Goal: Task Accomplishment & Management: Manage account settings

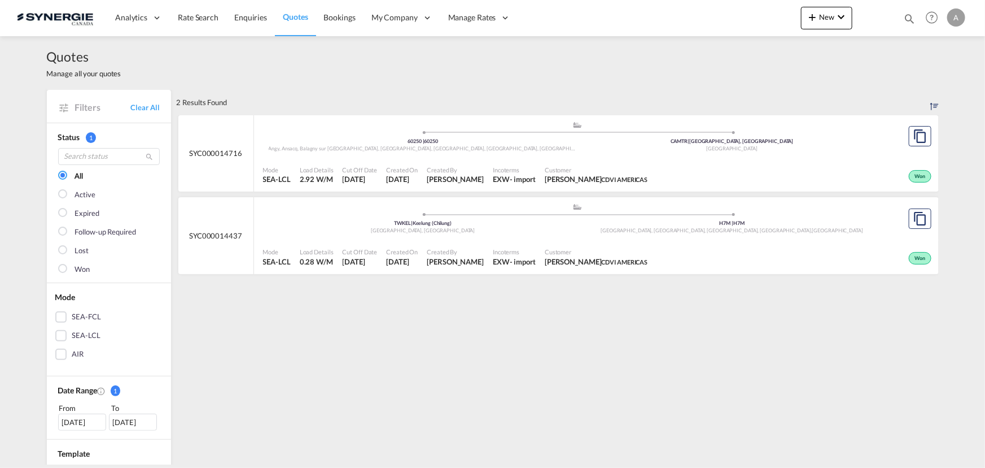
click at [632, 168] on span "Customer" at bounding box center [596, 169] width 103 height 8
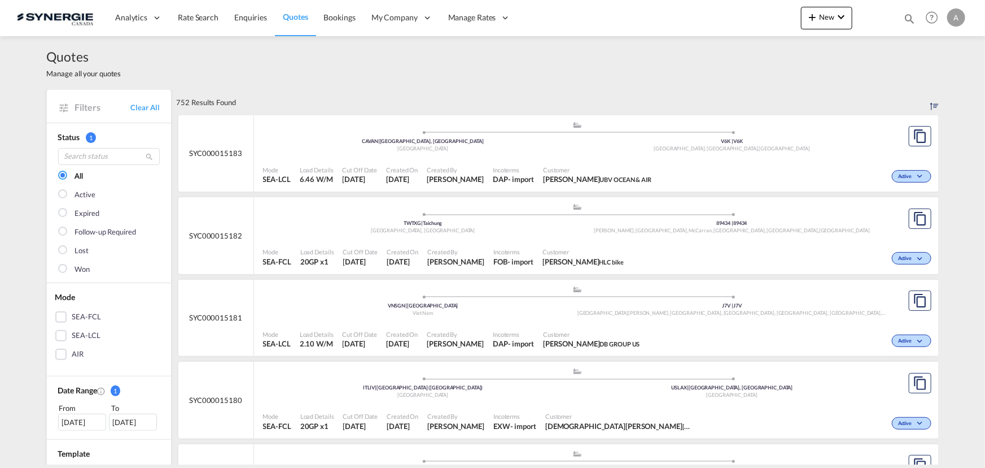
click at [908, 16] on md-icon "icon-magnify" at bounding box center [909, 18] width 12 height 12
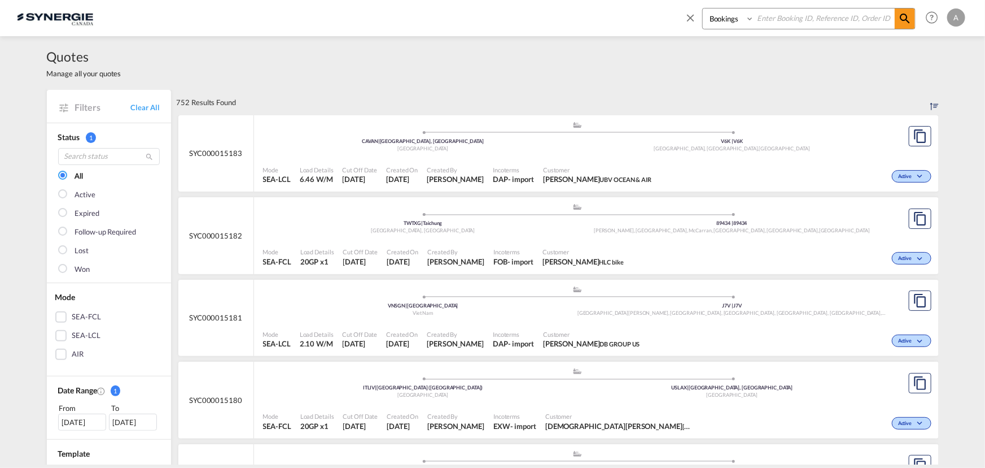
click at [704, 25] on select "Bookings Quotes Enquiries" at bounding box center [730, 18] width 54 height 20
select select "Quotes"
click at [703, 8] on select "Bookings Quotes Enquiries" at bounding box center [730, 18] width 54 height 20
click at [800, 10] on input at bounding box center [824, 18] width 141 height 20
click at [796, 14] on input at bounding box center [824, 18] width 141 height 20
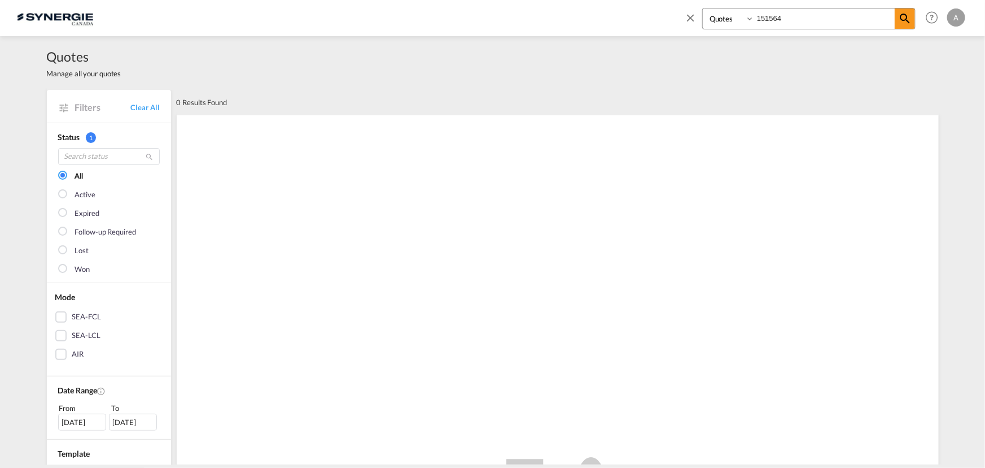
click at [805, 26] on input "151564" at bounding box center [824, 18] width 141 height 20
type input "15164"
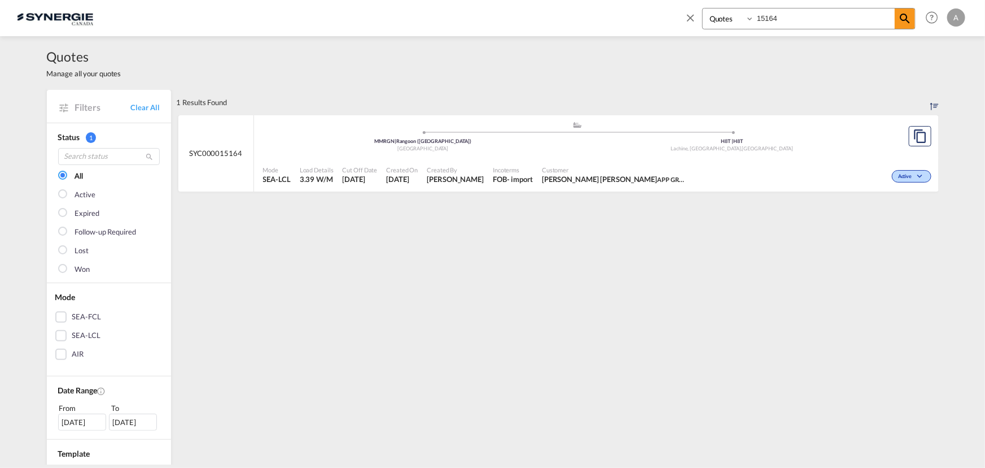
click at [600, 155] on div ".a{fill:#aaa8ad;} .a{fill:#aaa8ad;} MMRGN | Rangoon (Yangon) Myanmar H8T | H8T …" at bounding box center [578, 139] width 630 height 37
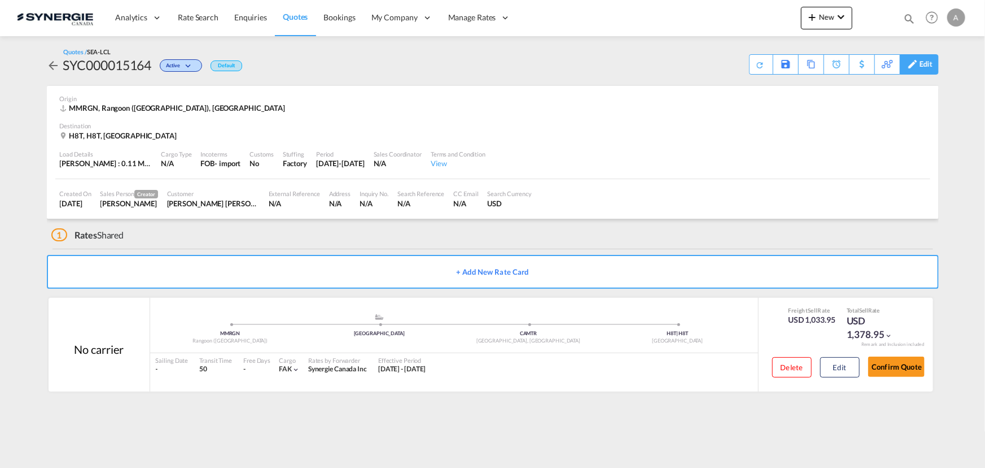
click at [918, 62] on md-icon at bounding box center [913, 64] width 14 height 8
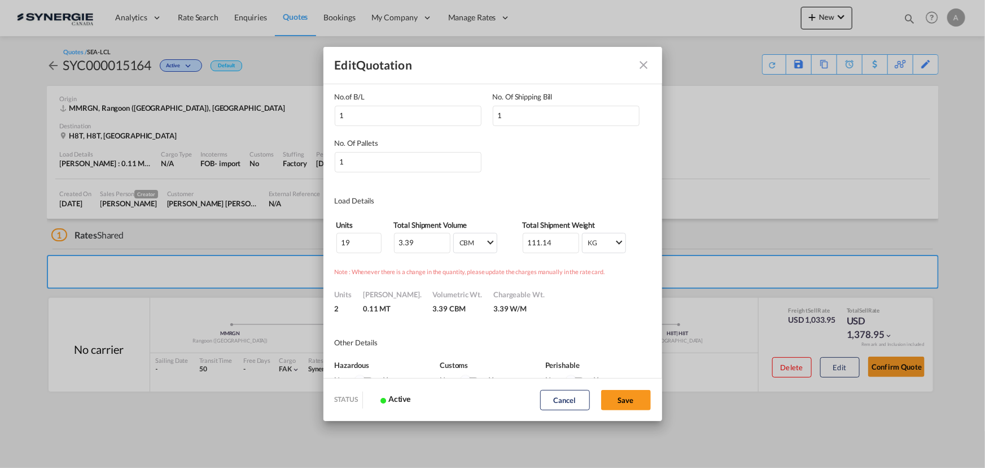
scroll to position [154, 0]
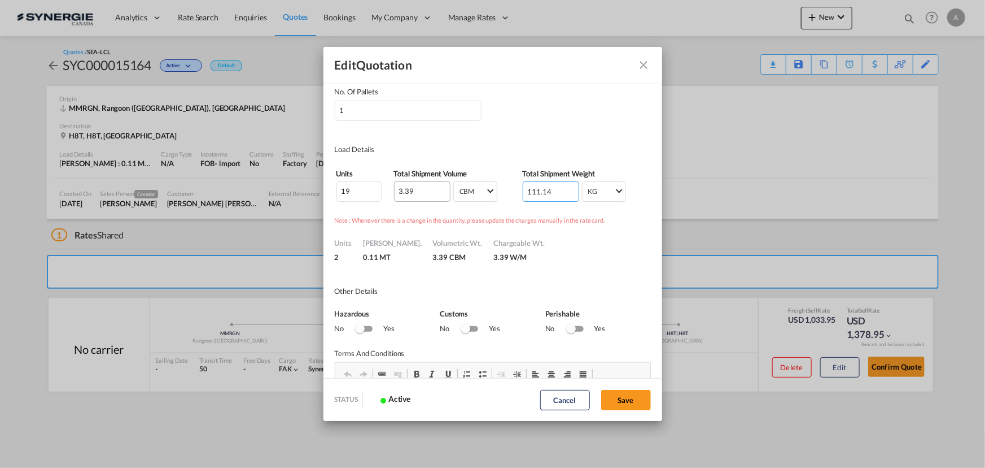
drag, startPoint x: 548, startPoint y: 193, endPoint x: 427, endPoint y: 180, distance: 121.5
click at [431, 186] on tr "19 3.39 CBM CBM CFT CBM CFT 111.14 KG KG LB KG LB" at bounding box center [493, 191] width 314 height 21
type input "480"
click at [628, 396] on button "Save" at bounding box center [626, 400] width 50 height 20
type input "29 Sep 2025"
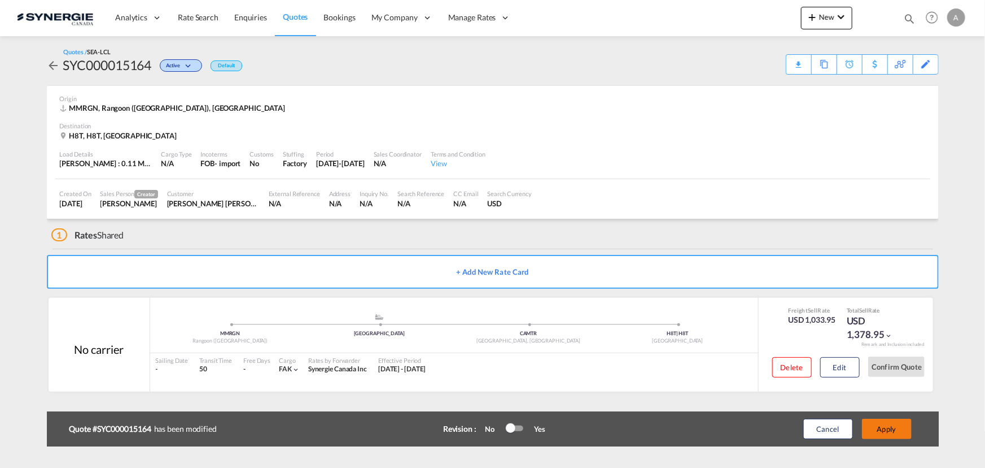
click at [897, 426] on button "Apply" at bounding box center [887, 428] width 50 height 20
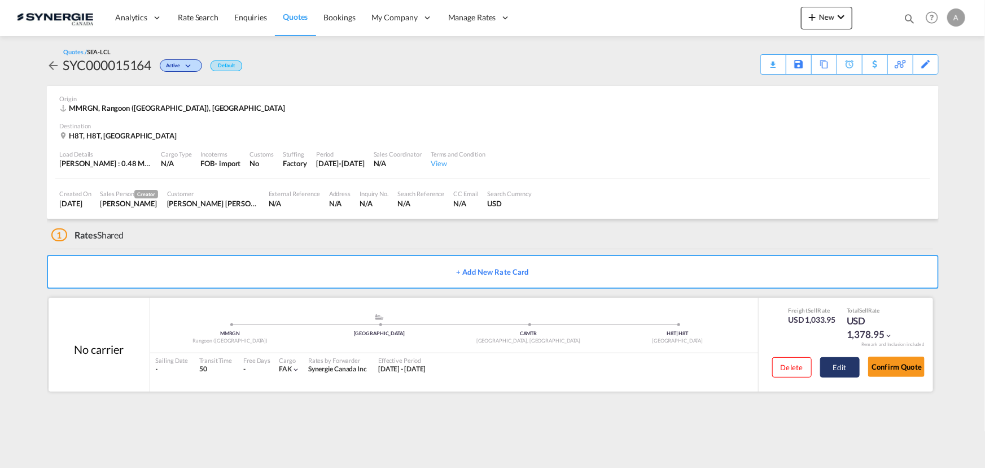
click at [850, 368] on button "Edit" at bounding box center [840, 367] width 40 height 20
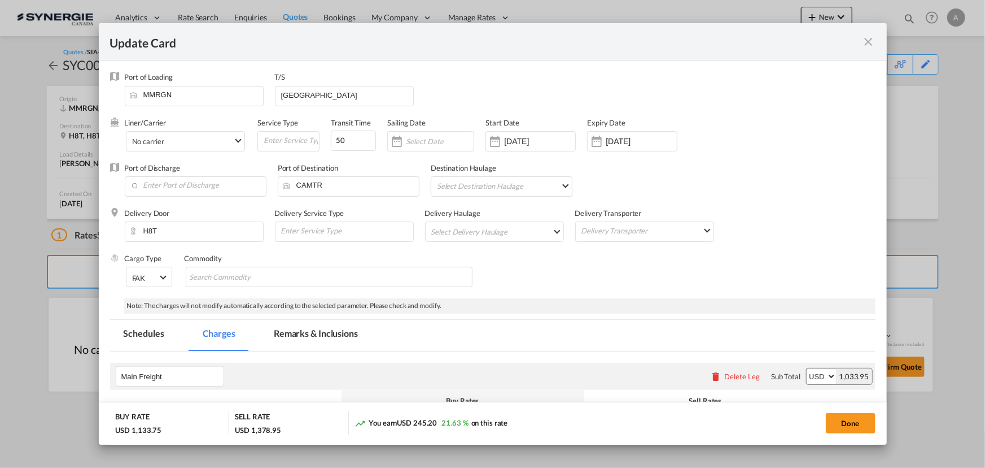
select select "per_w/m"
select select "per_shipment"
select select "flat"
select select "per_bl"
select select "per_shipment"
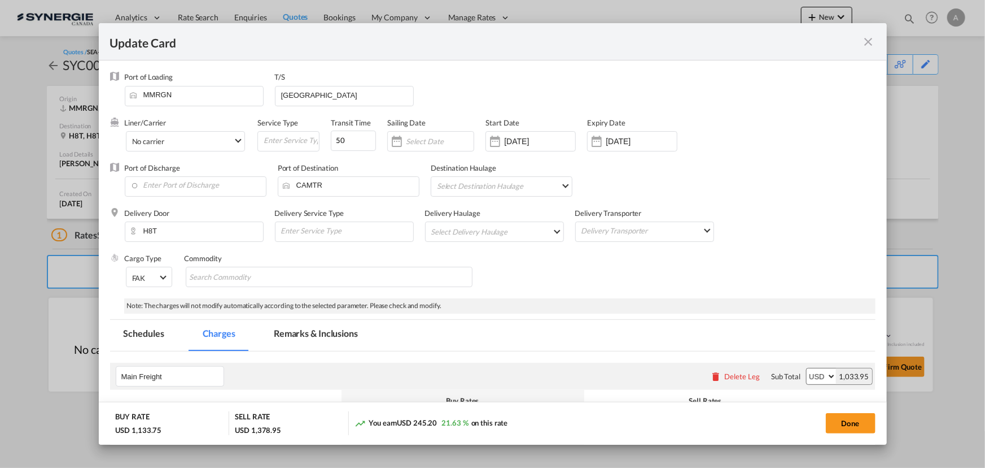
select select "per_bl"
select select "per_shipment"
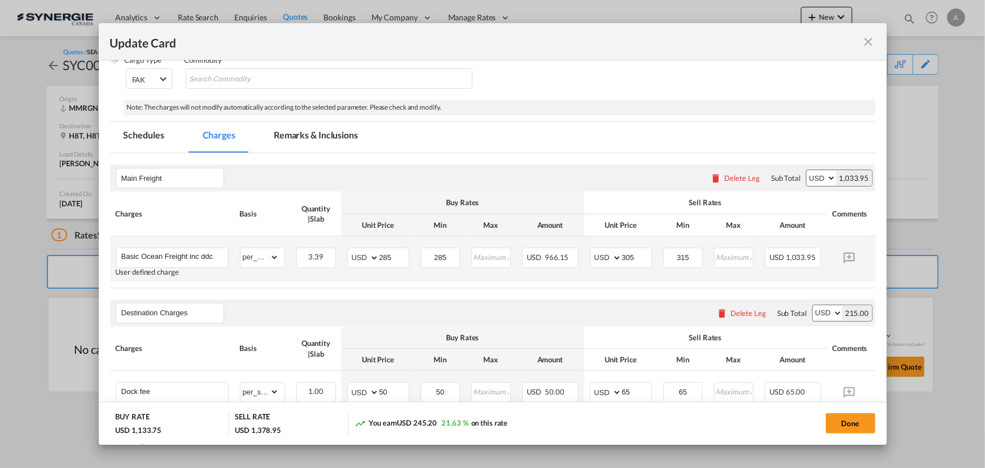
scroll to position [205, 0]
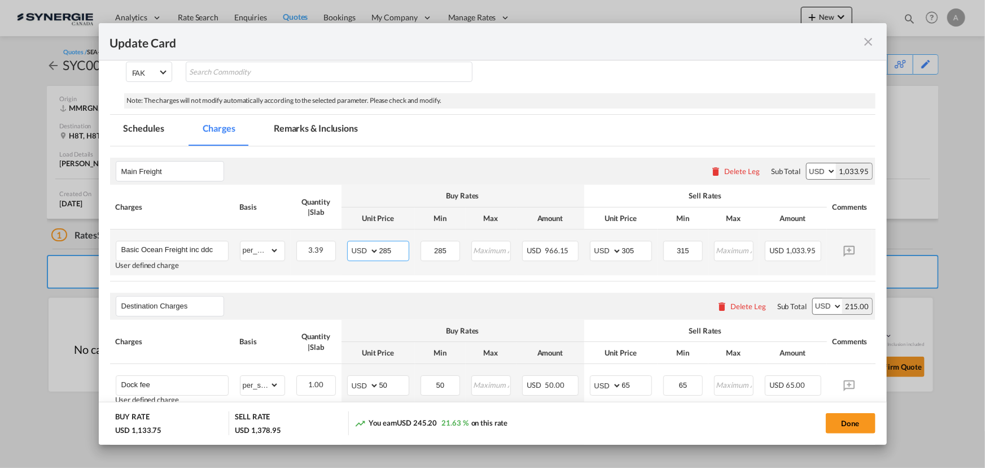
drag, startPoint x: 365, startPoint y: 250, endPoint x: 293, endPoint y: 250, distance: 72.3
click at [294, 250] on tr "Basic Ocean Freight inc ddc User defined charge Please Enter Already Exists gro…" at bounding box center [510, 252] width 800 height 46
type input "282"
type input "305"
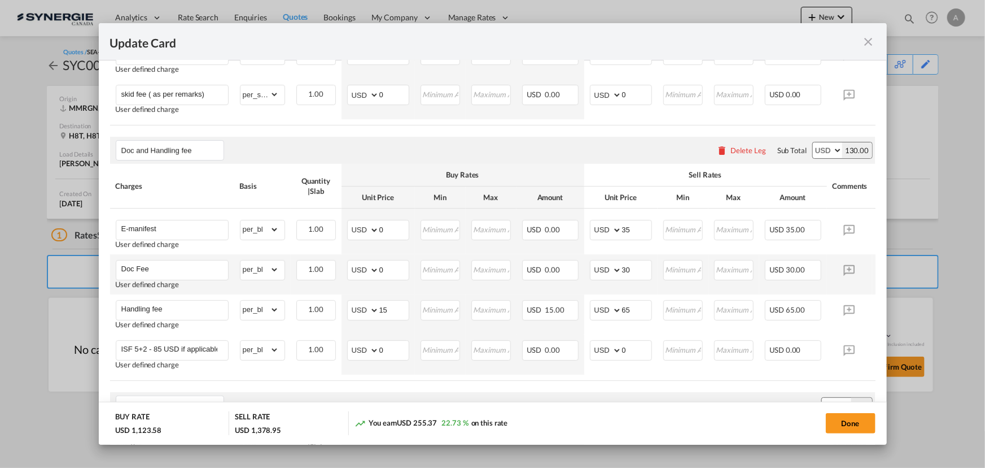
scroll to position [667, 0]
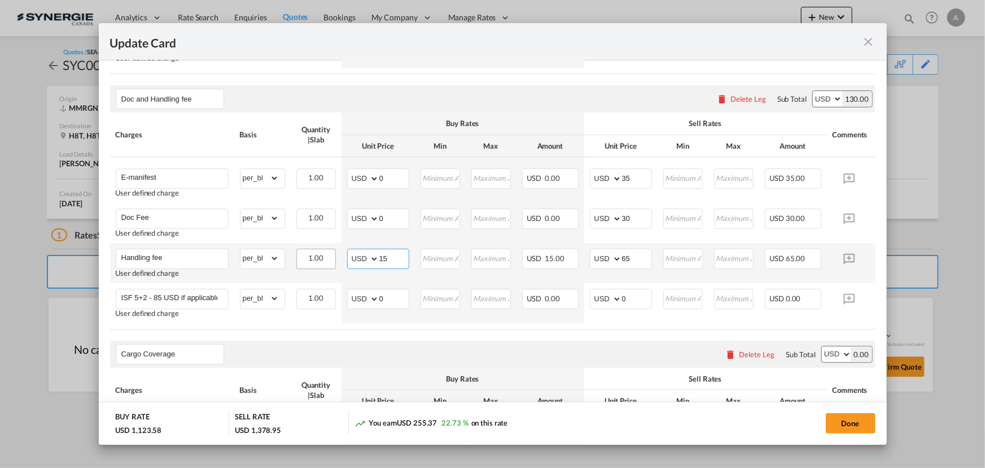
drag, startPoint x: 405, startPoint y: 265, endPoint x: 313, endPoint y: 263, distance: 91.5
click at [313, 263] on tr "Handling fee User defined charge Please Enter Already Exists gross_weight volum…" at bounding box center [510, 263] width 800 height 40
type input "30"
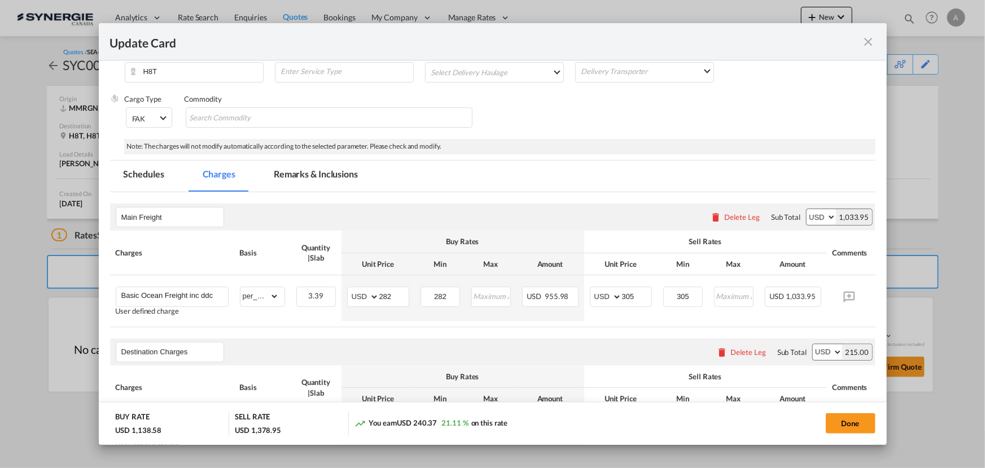
scroll to position [154, 0]
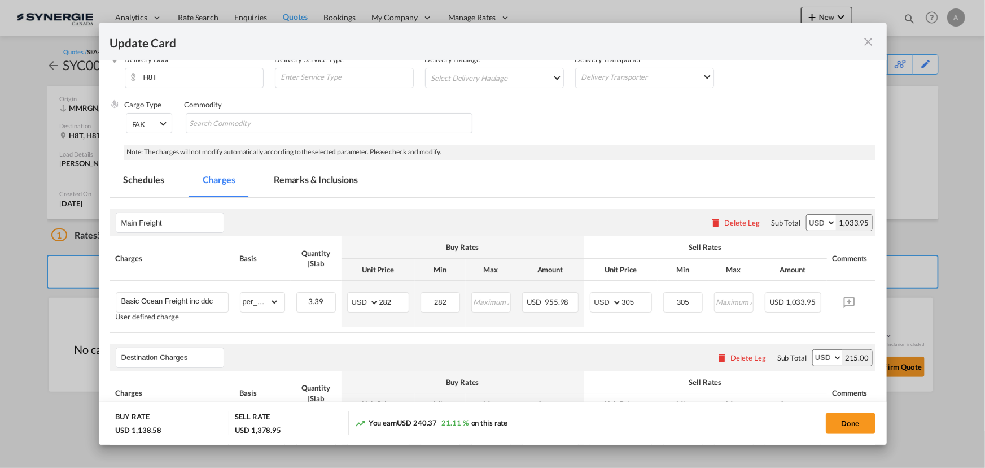
click at [296, 186] on md-tab-item "Remarks & Inclusions" at bounding box center [315, 181] width 111 height 31
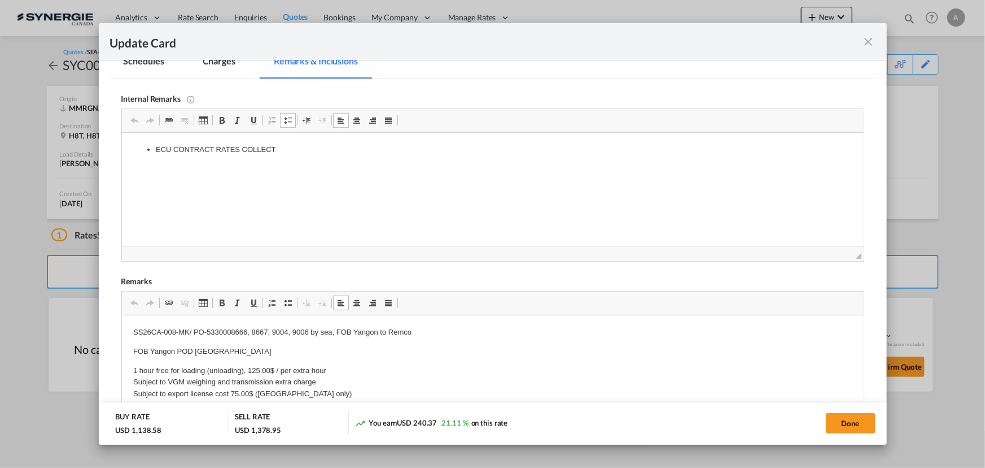
scroll to position [256, 0]
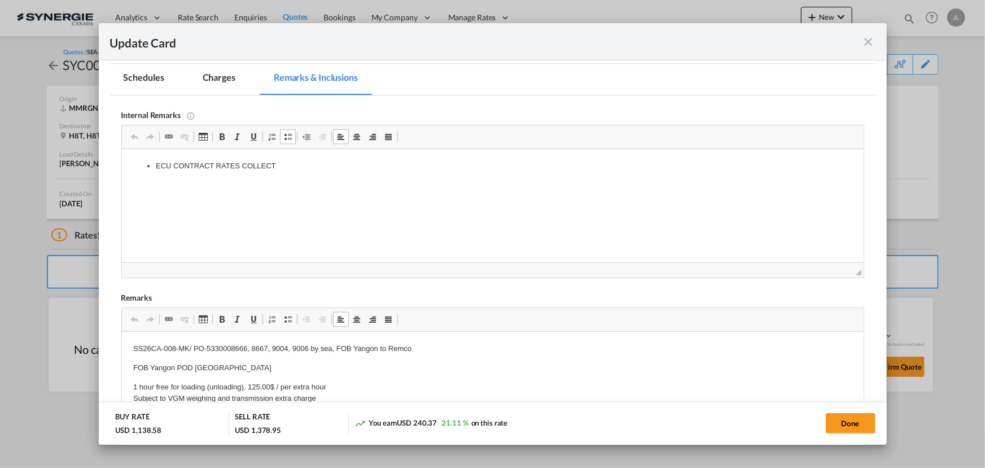
click at [314, 169] on li "ECU CONTRACT RATES COLLECT" at bounding box center [492, 166] width 674 height 12
click at [220, 73] on md-tab-item "Charges" at bounding box center [219, 79] width 60 height 31
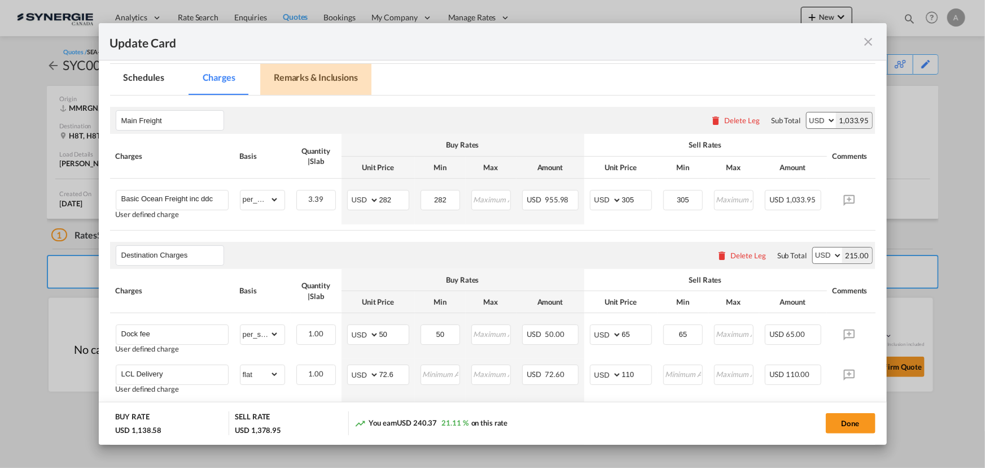
click at [306, 78] on md-tab-item "Remarks & Inclusions" at bounding box center [315, 79] width 111 height 31
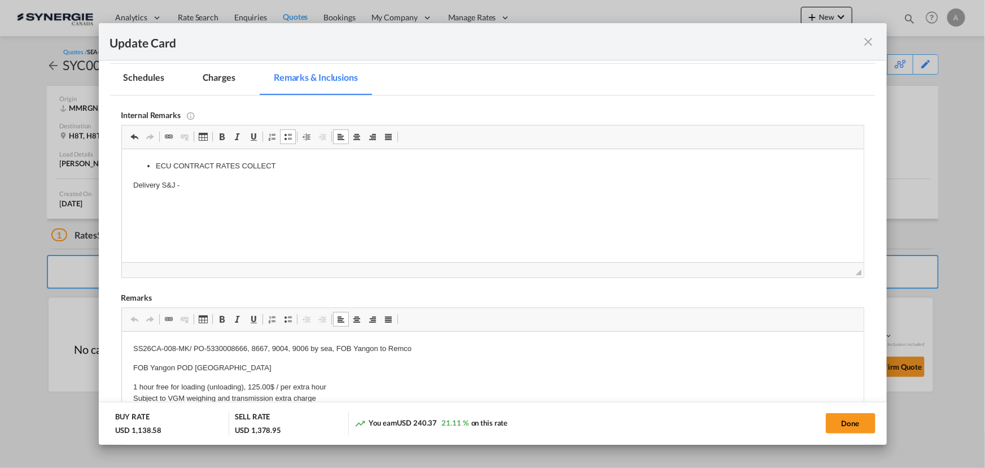
click at [212, 189] on p "Delivery S&J -" at bounding box center [492, 186] width 719 height 12
click at [222, 75] on md-tab-item "Charges" at bounding box center [219, 79] width 60 height 31
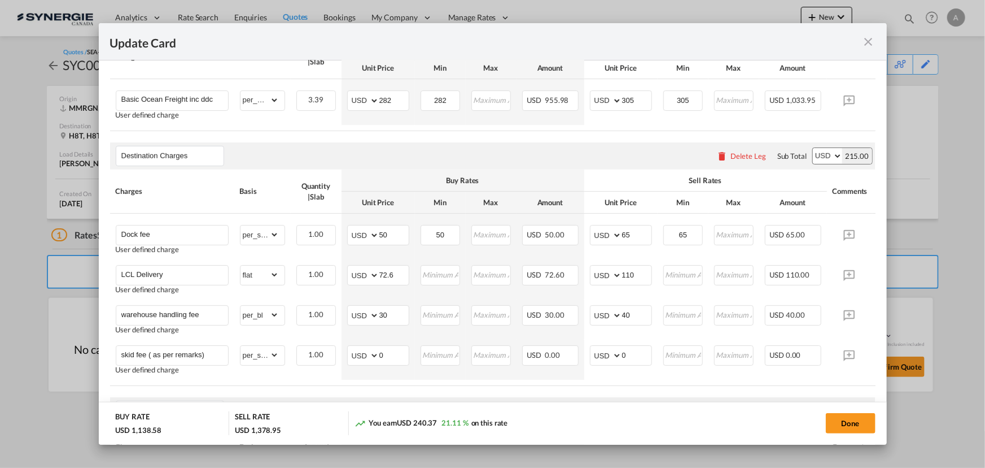
scroll to position [359, 0]
drag, startPoint x: 392, startPoint y: 274, endPoint x: 228, endPoint y: 260, distance: 165.5
click at [287, 273] on tr "LCL Delivery User defined charge Please Enter Already Exists gross_weight volum…" at bounding box center [510, 276] width 800 height 40
type input "89"
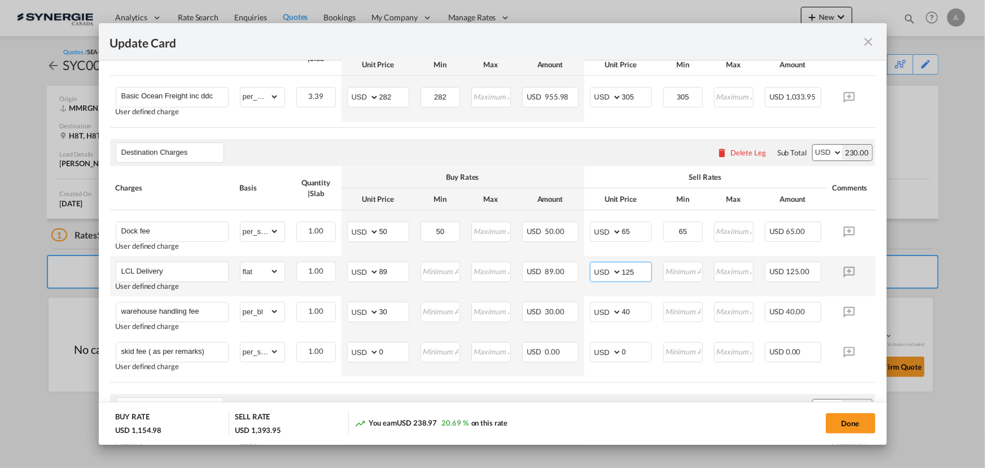
type input "125"
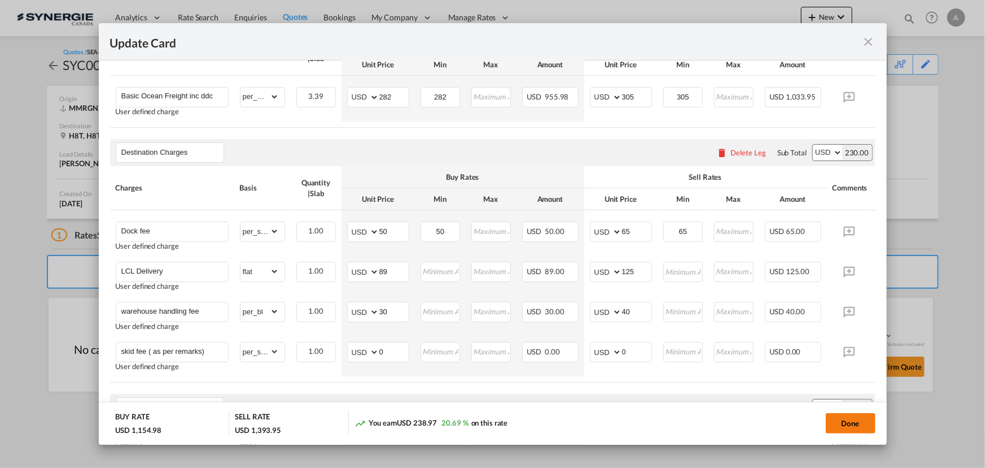
click at [856, 423] on button "Done" at bounding box center [851, 423] width 50 height 20
type input "[DATE]"
type input "13 Oct 2025"
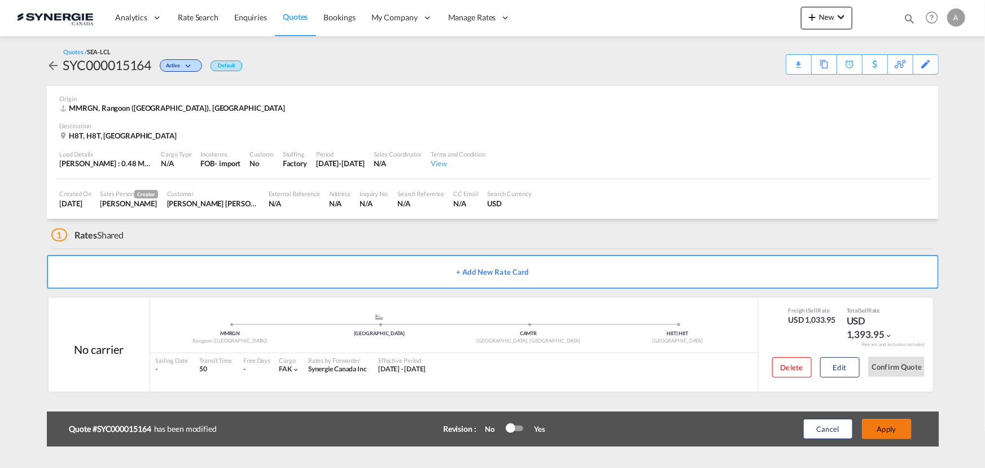
click at [895, 423] on button "Apply" at bounding box center [887, 428] width 50 height 20
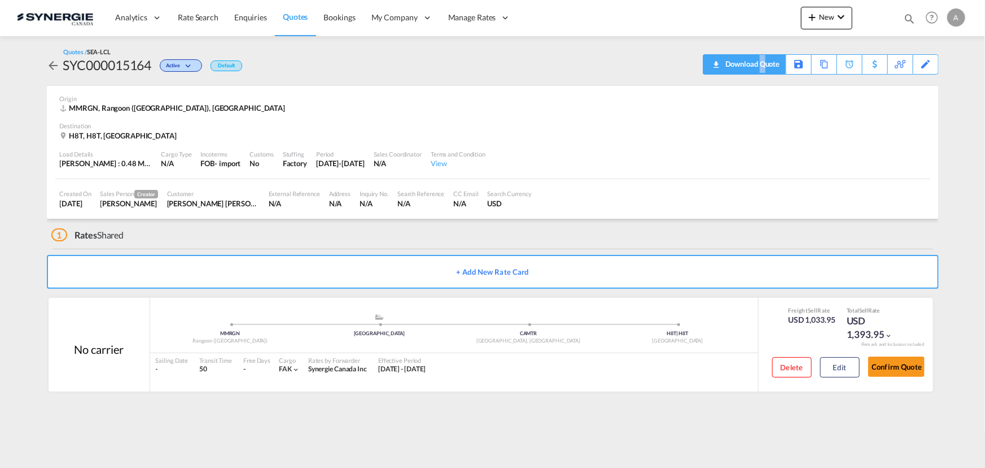
click at [763, 67] on div "Download Quote" at bounding box center [752, 64] width 58 height 18
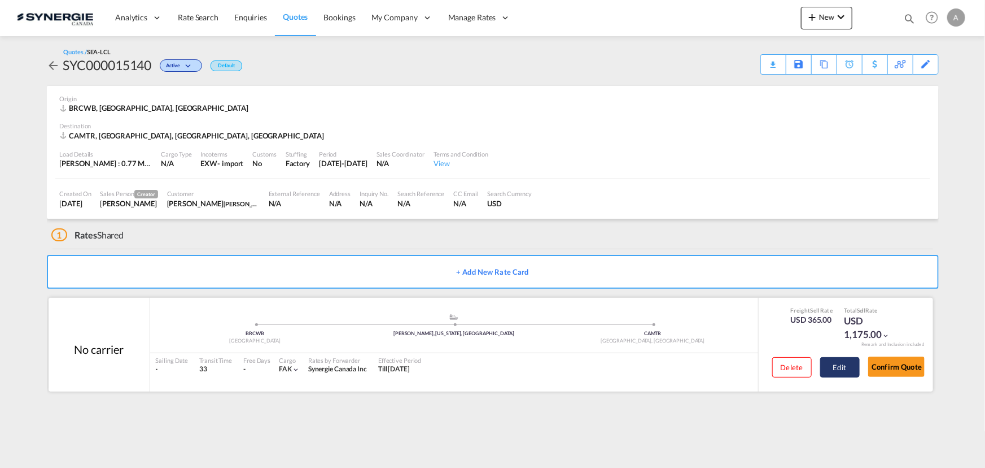
click at [833, 361] on button "Edit" at bounding box center [840, 367] width 40 height 20
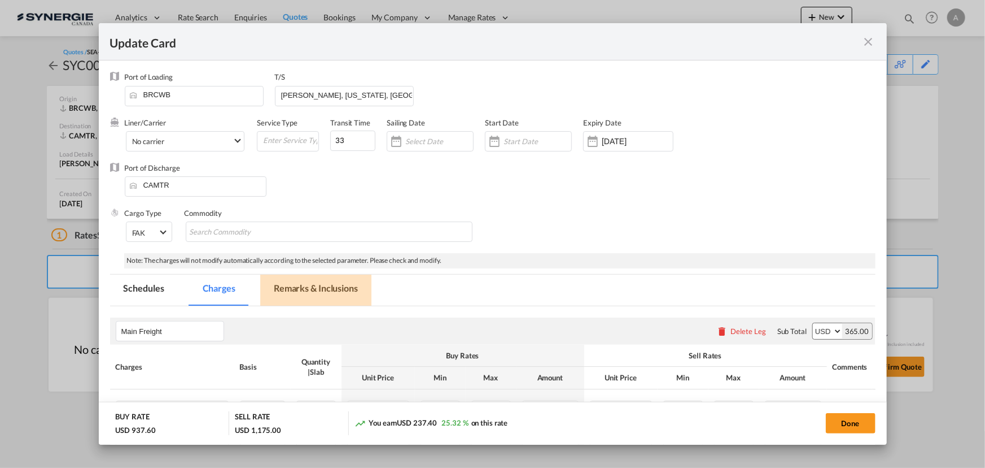
click at [296, 285] on md-tab-item "Remarks & Inclusions" at bounding box center [315, 289] width 111 height 31
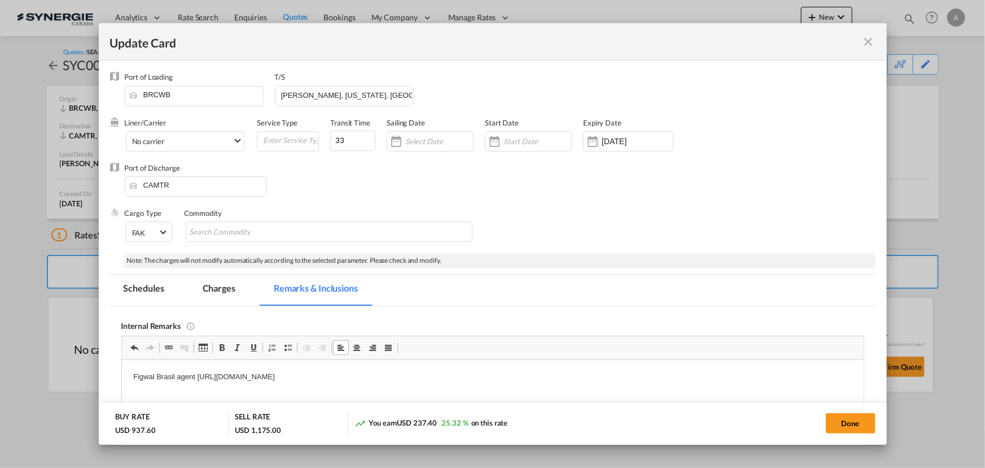
click at [239, 291] on md-tab-item "Charges" at bounding box center [219, 289] width 60 height 31
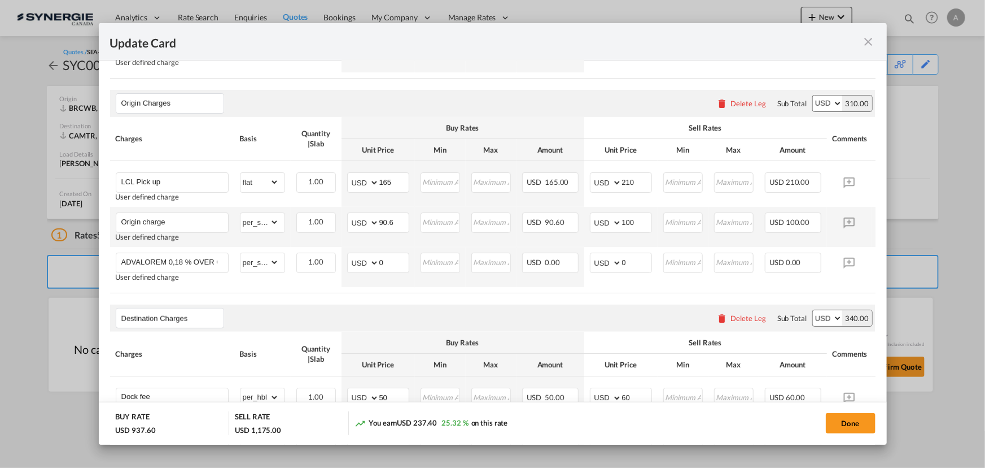
scroll to position [410, 0]
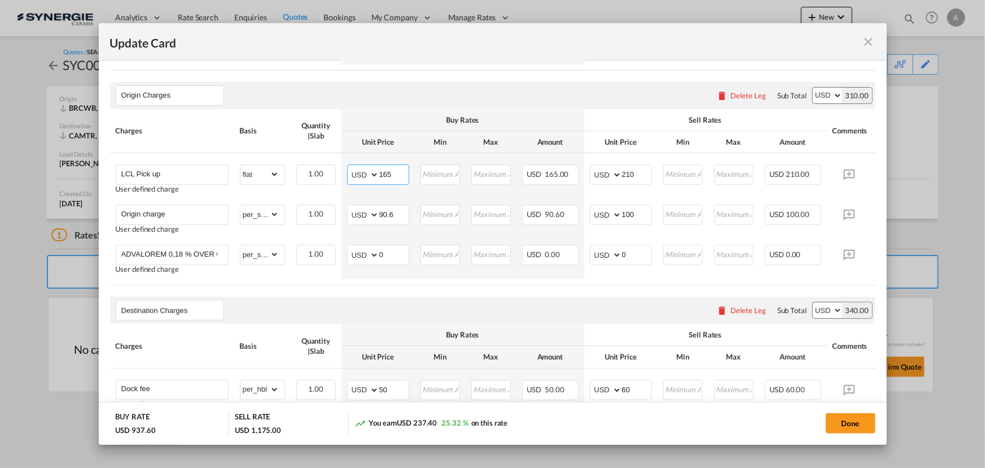
drag, startPoint x: 396, startPoint y: 178, endPoint x: 102, endPoint y: 156, distance: 295.6
click at [214, 178] on tr "LCL Pick up User defined charge Please Enter Already Exists gross_weight volume…" at bounding box center [510, 176] width 800 height 46
type input "155"
drag, startPoint x: 393, startPoint y: 217, endPoint x: 281, endPoint y: 213, distance: 112.5
click at [285, 214] on tr "Origin charge User defined charge Please Enter Already Exists gross_weight volu…" at bounding box center [510, 219] width 800 height 40
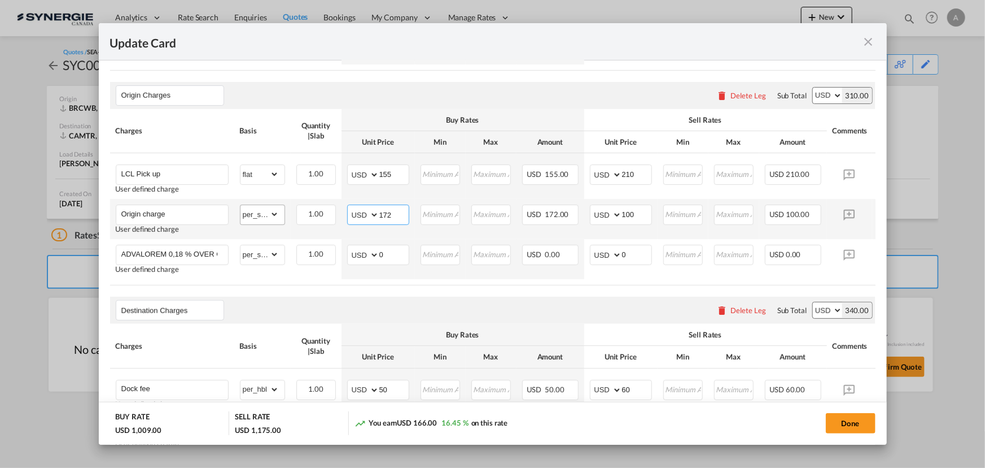
type input "172"
click at [622, 218] on input "100" at bounding box center [636, 213] width 29 height 17
drag, startPoint x: 622, startPoint y: 218, endPoint x: 630, endPoint y: 218, distance: 7.9
click at [623, 218] on input "100" at bounding box center [636, 213] width 29 height 17
type input "0"
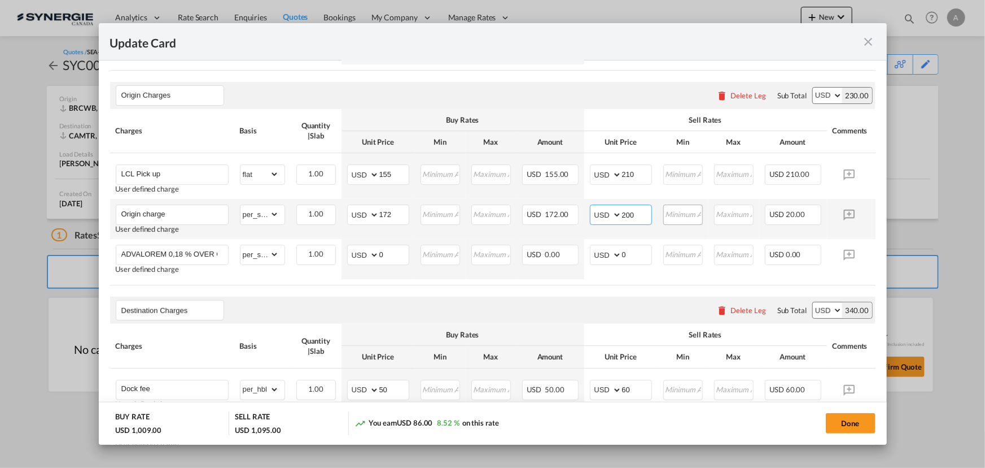
type input "200"
click at [383, 175] on input "155" at bounding box center [393, 173] width 29 height 17
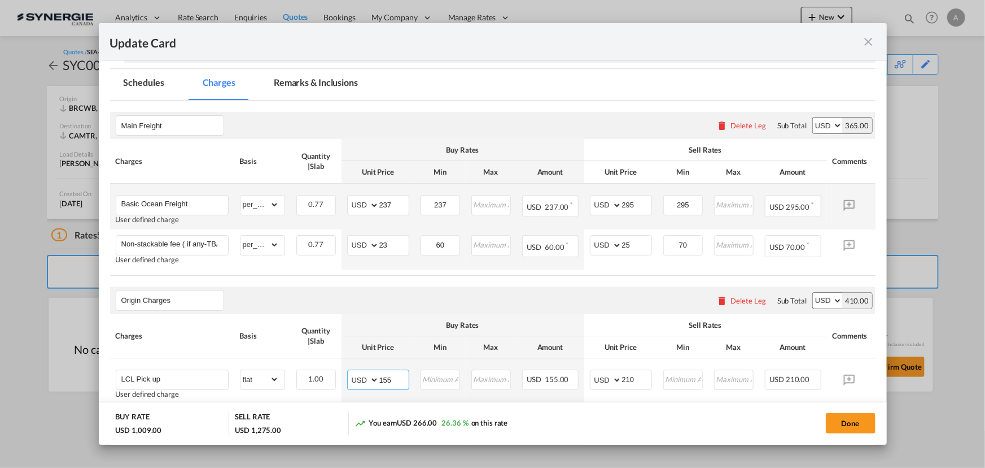
scroll to position [205, 0]
drag, startPoint x: 369, startPoint y: 202, endPoint x: 323, endPoint y: 205, distance: 45.8
click at [324, 205] on tr "Basic Ocean Freight User defined charge Please Enter Already Exists gross_weigh…" at bounding box center [510, 207] width 800 height 46
type input "180"
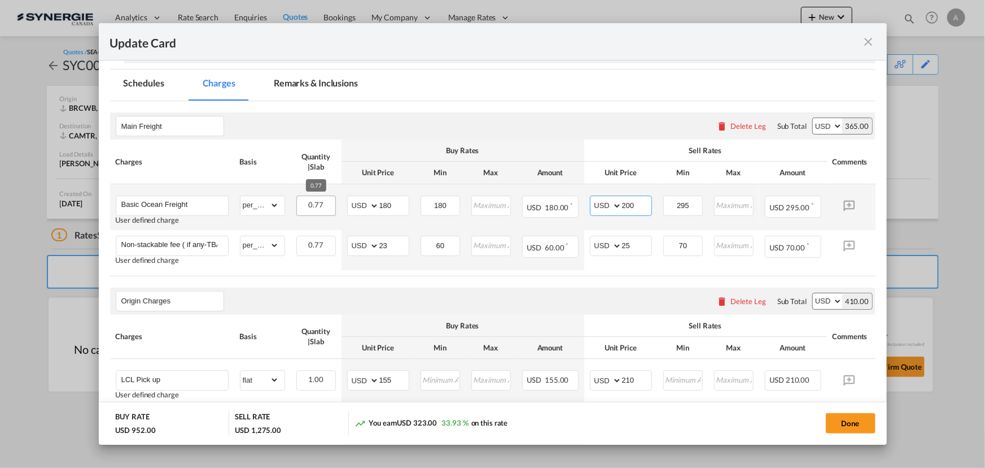
type input "200"
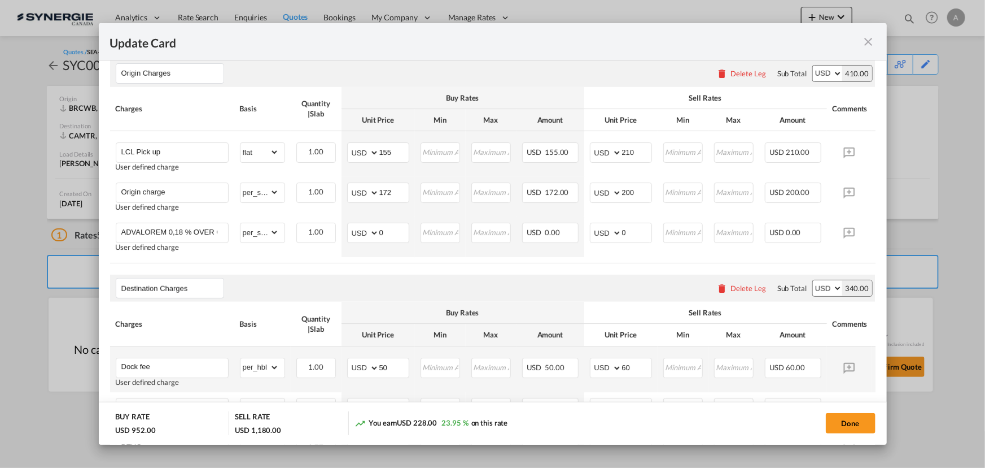
scroll to position [410, 0]
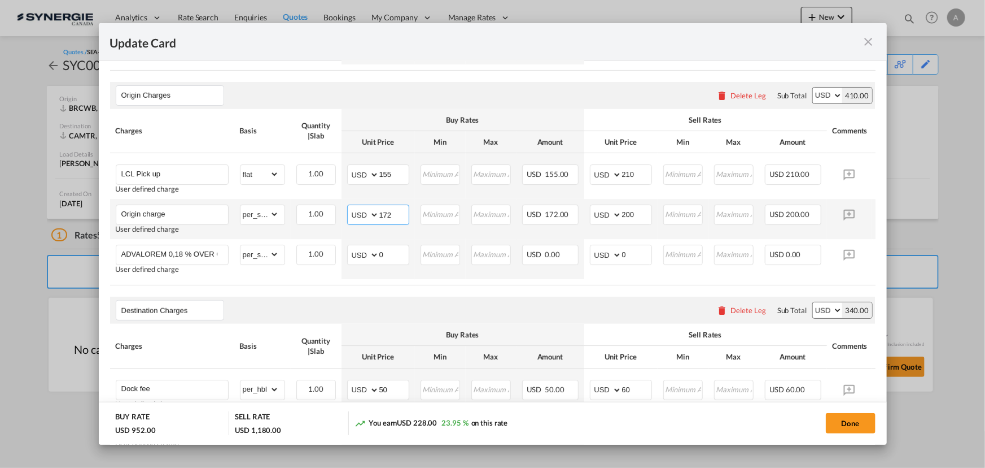
drag, startPoint x: 403, startPoint y: 218, endPoint x: 345, endPoint y: 215, distance: 57.7
click at [345, 215] on td "AED AFN ALL AMD ANG AOA ARS AUD AWG AZN BAM BBD BDT BGN BHD BIF BMD BND BOB BRL…" at bounding box center [378, 219] width 73 height 40
drag, startPoint x: 751, startPoint y: 290, endPoint x: 801, endPoint y: 288, distance: 50.3
click at [801, 285] on div "Charges Basis Quantity | Slab Buy Rates Sell Rates Comments Action Unit Price M…" at bounding box center [493, 197] width 766 height 176
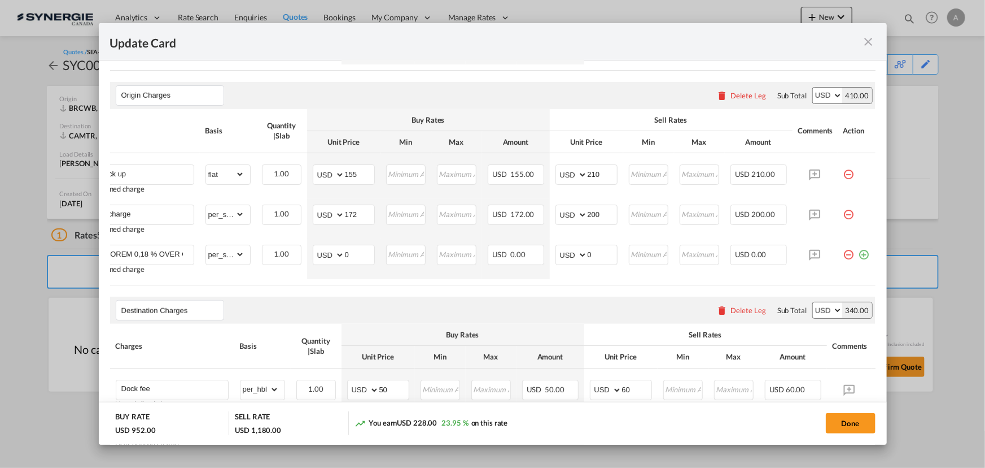
scroll to position [0, 42]
click at [859, 256] on md-icon "icon-plus-circle-outline green-400-fg" at bounding box center [864, 249] width 11 height 11
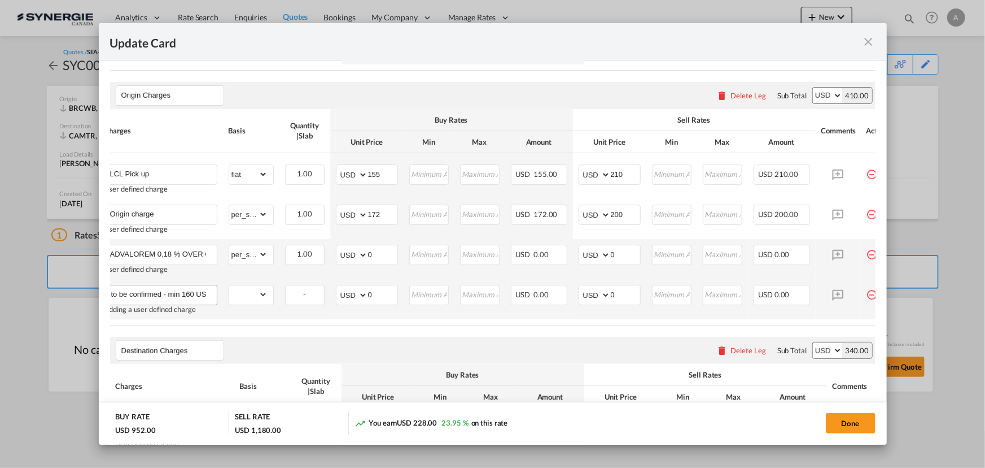
scroll to position [0, 98]
type input "Cargo receiving at terminal - to be confirmed - min 160 USD"
click at [246, 300] on select "gross_weight volumetric_weight per_shipment per_bl per_km per_hawb per_kg flat …" at bounding box center [248, 294] width 38 height 18
select select "per_shipment"
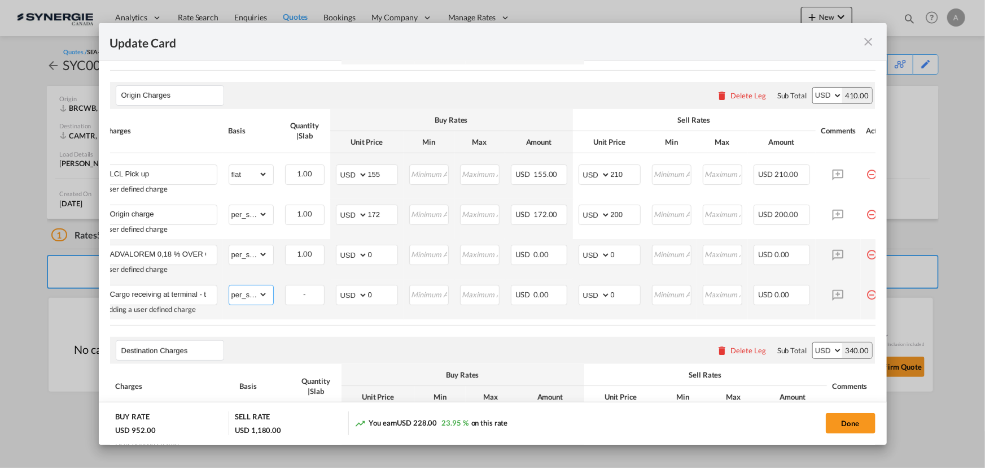
click at [229, 287] on select "gross_weight volumetric_weight per_shipment per_bl per_km per_hawb per_kg flat …" at bounding box center [248, 294] width 38 height 18
drag, startPoint x: 376, startPoint y: 302, endPoint x: 334, endPoint y: 300, distance: 42.4
click at [334, 300] on td "AED AFN ALL AMD ANG AOA ARS AUD AWG AZN BAM BBD BDT BGN BHD BIF BMD BND BOB BRL…" at bounding box center [366, 299] width 73 height 40
click at [186, 294] on input "Cargo receiving at terminal - to be confirmed - min 160 USD" at bounding box center [163, 293] width 107 height 17
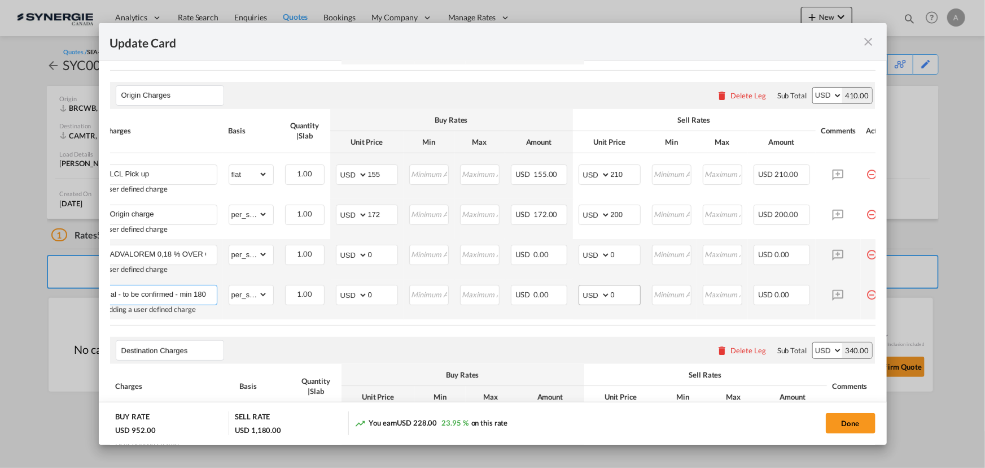
type input "Cargo receiving at terminal - to be confirmed - min 180 USD"
drag, startPoint x: 610, startPoint y: 299, endPoint x: 570, endPoint y: 296, distance: 40.2
click at [572, 300] on tr "Cargo receiving at terminal - to be confirmed - min 180 USD Adding a user defin…" at bounding box center [499, 299] width 800 height 40
type input "180"
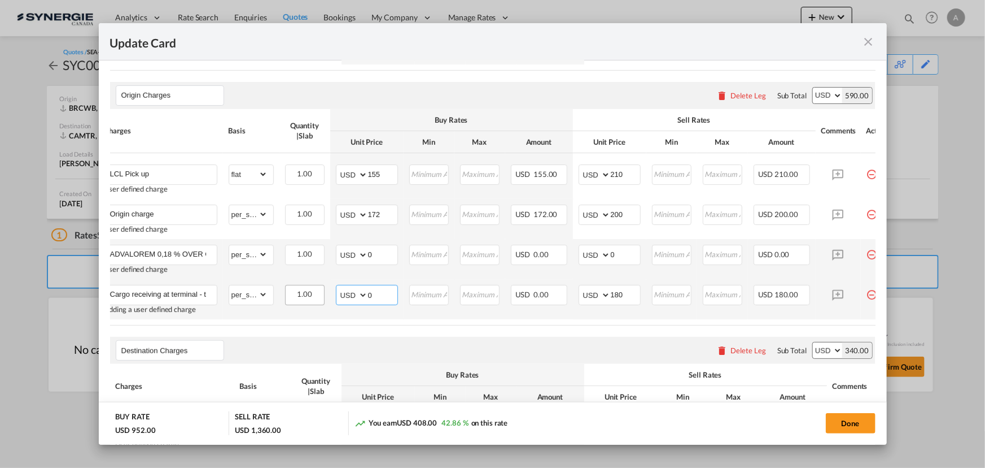
drag, startPoint x: 382, startPoint y: 299, endPoint x: 287, endPoint y: 293, distance: 94.5
click at [292, 294] on tr "Cargo receiving at terminal - to be confirmed - min 180 USD Adding a user defin…" at bounding box center [499, 299] width 800 height 40
type input "160"
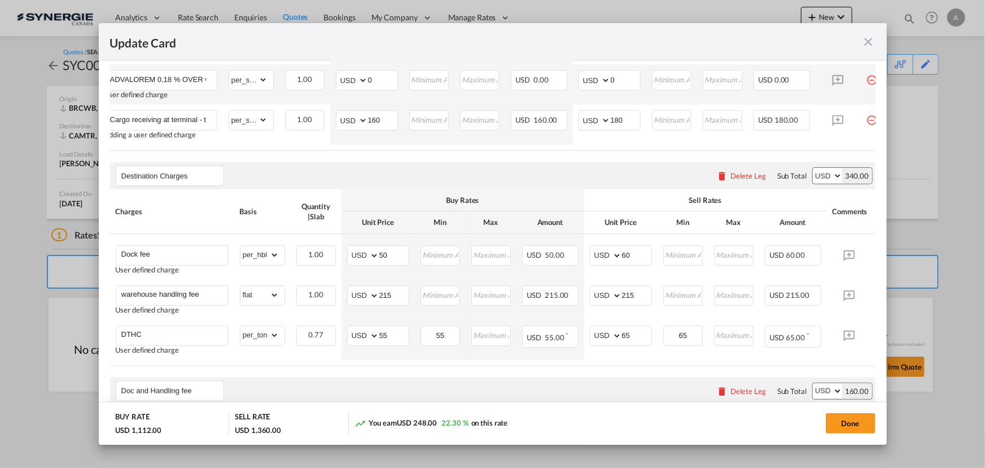
scroll to position [615, 0]
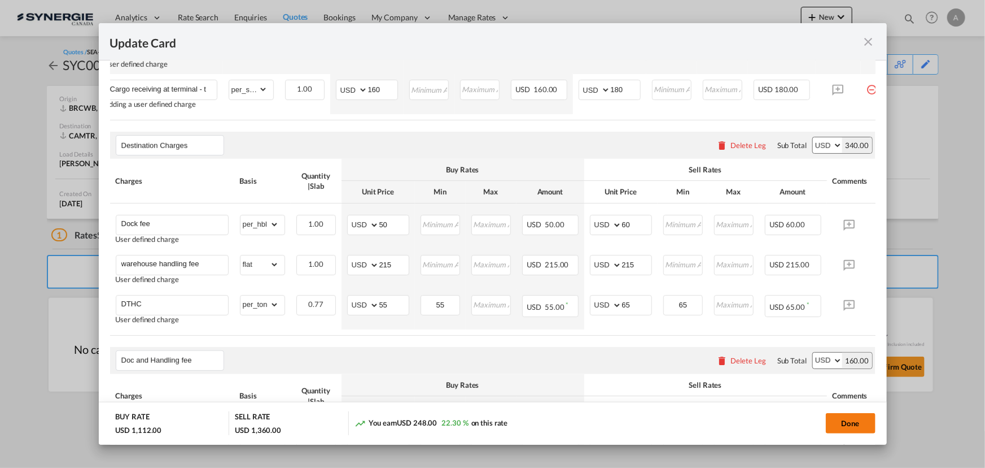
click at [842, 426] on button "Done" at bounding box center [851, 423] width 50 height 20
type input "28 Oct 2025"
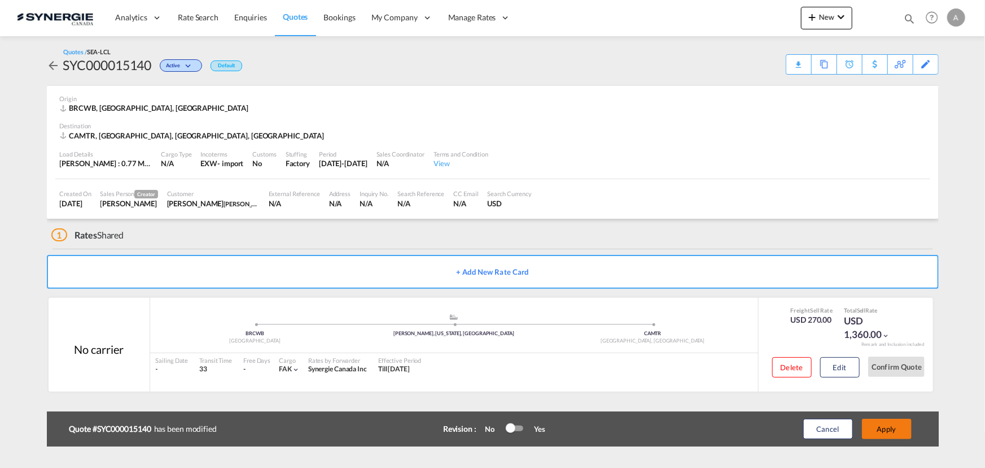
click at [882, 425] on button "Apply" at bounding box center [887, 428] width 50 height 20
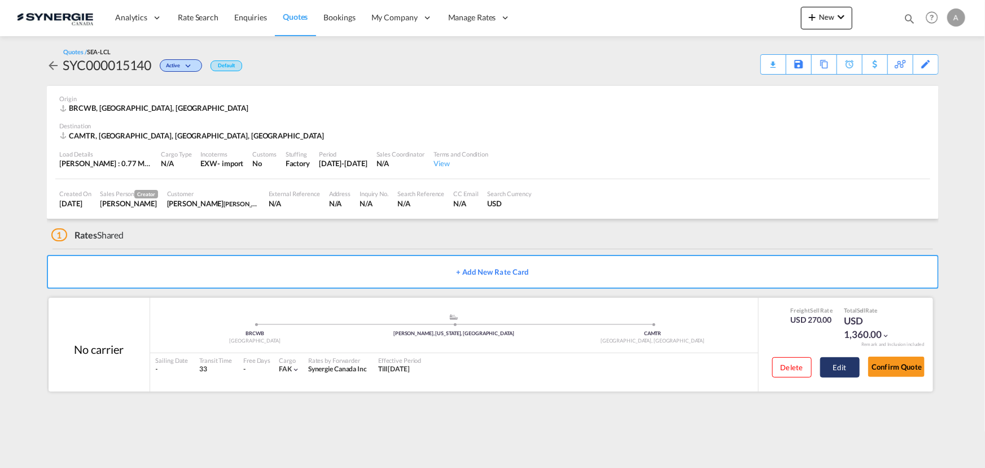
click at [840, 366] on button "Edit" at bounding box center [840, 367] width 40 height 20
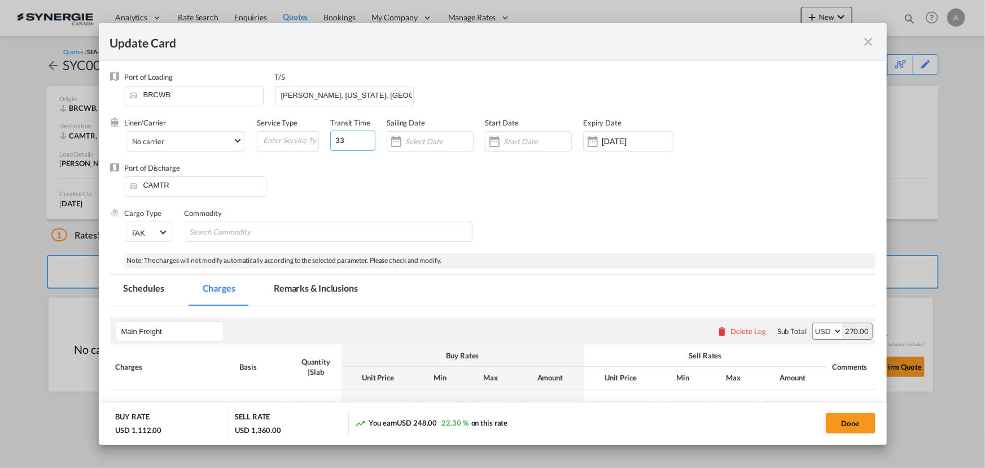
click at [260, 134] on div "Liner/Carrier No carrier Atlantic Container Line (ACL) Baker Transport (GB) | D…" at bounding box center [456, 139] width 663 height 45
type input "44"
drag, startPoint x: 373, startPoint y: 96, endPoint x: 343, endPoint y: 95, distance: 29.9
click at [343, 95] on input "Santos, New York, Toronto" at bounding box center [346, 94] width 133 height 17
type input "Santos, New York"
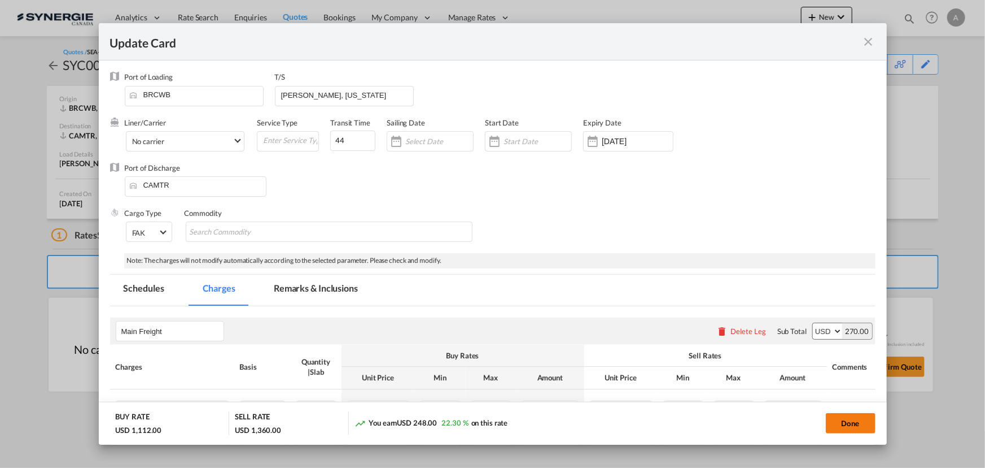
click at [844, 422] on button "Done" at bounding box center [851, 423] width 50 height 20
type input "28 Oct 2025"
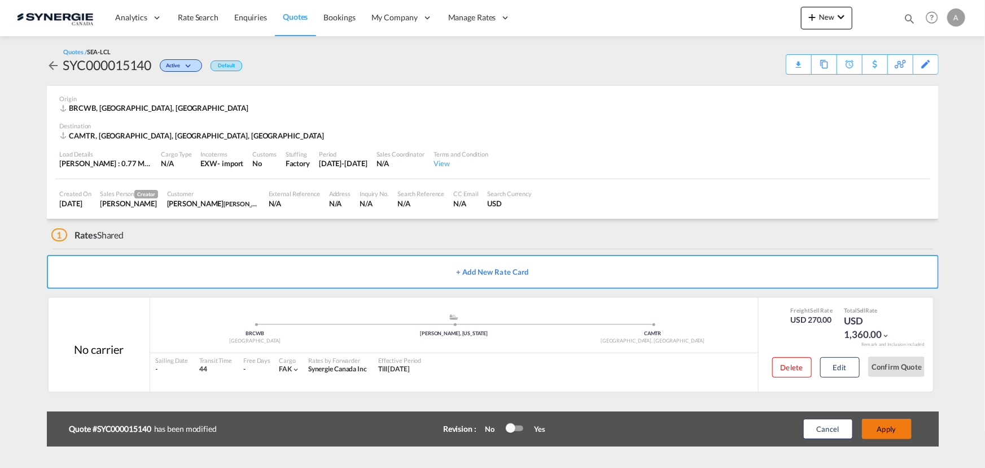
click at [884, 423] on button "Apply" at bounding box center [887, 428] width 50 height 20
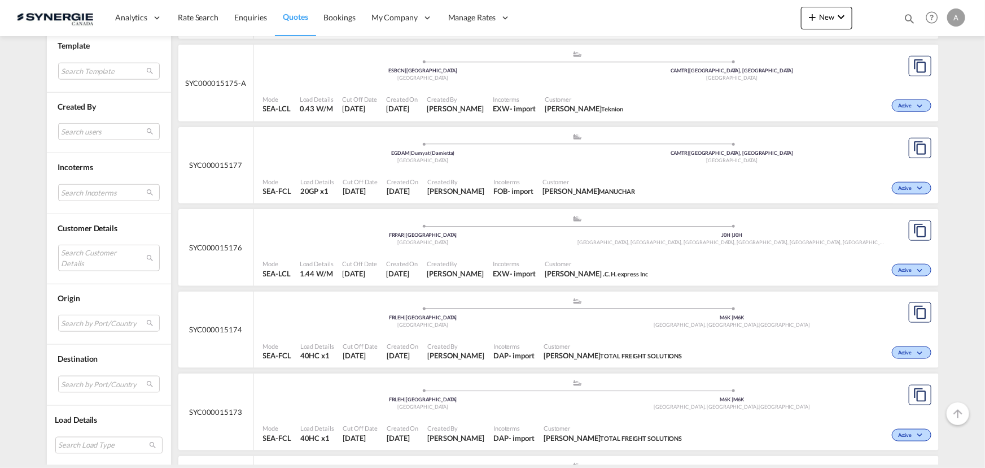
scroll to position [565, 0]
click at [85, 385] on md-select "Search by Port/Country JPNIC nichinan [GEOGRAPHIC_DATA] AEAMF mussafah [GEOGRAP…" at bounding box center [109, 383] width 102 height 17
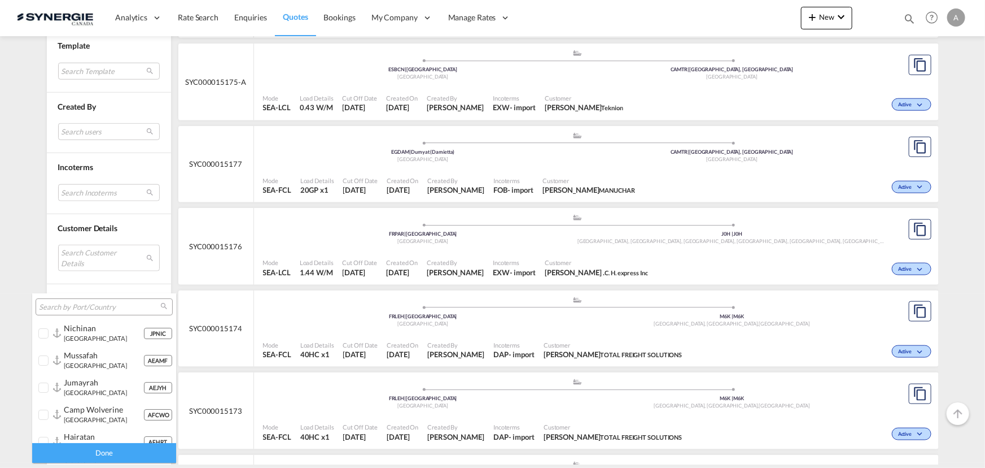
click at [68, 308] on input "search" at bounding box center [99, 307] width 121 height 10
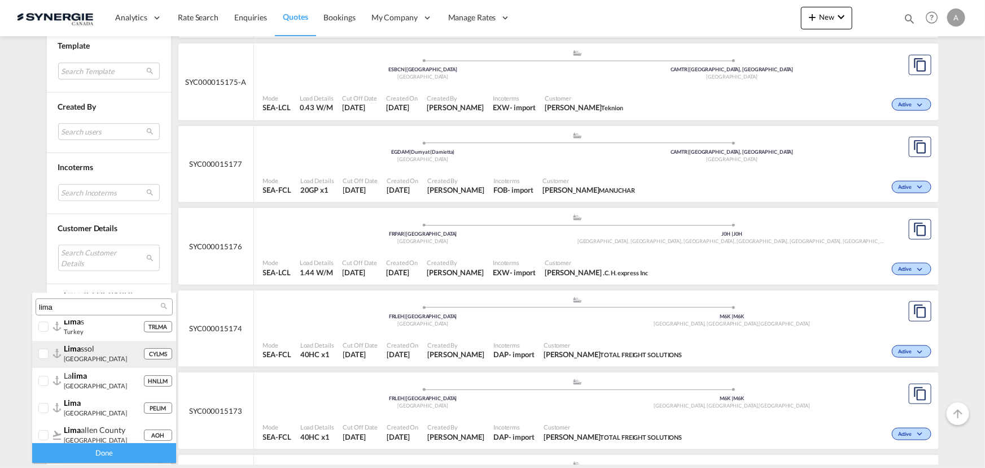
scroll to position [51, 0]
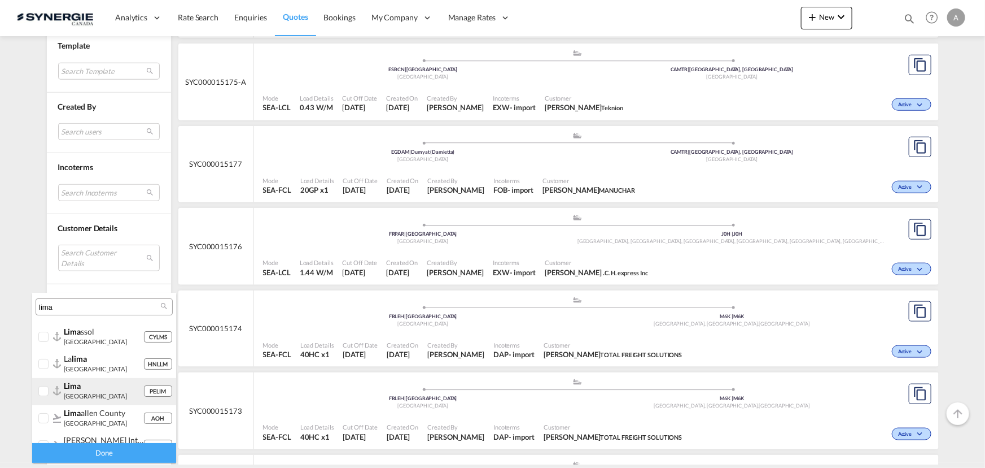
type input "lima"
click at [48, 387] on div at bounding box center [43, 391] width 11 height 11
click at [94, 454] on div "Done" at bounding box center [104, 453] width 144 height 20
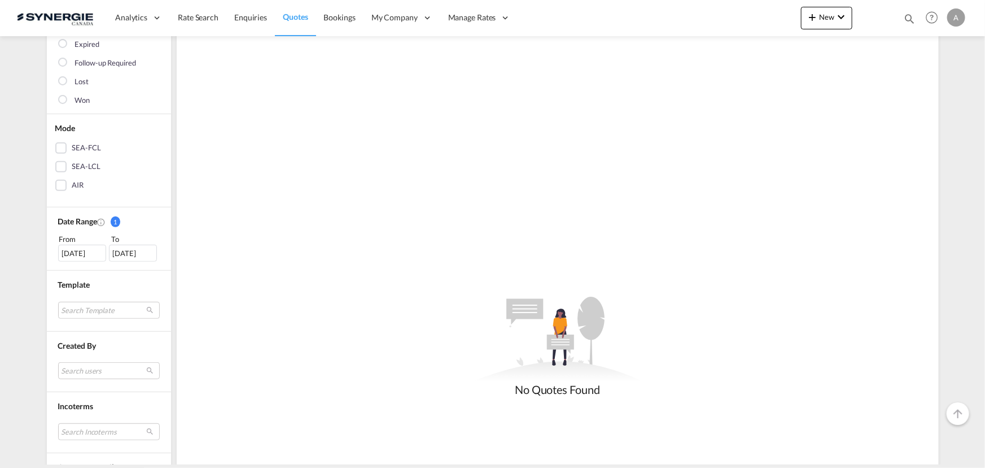
scroll to position [205, 0]
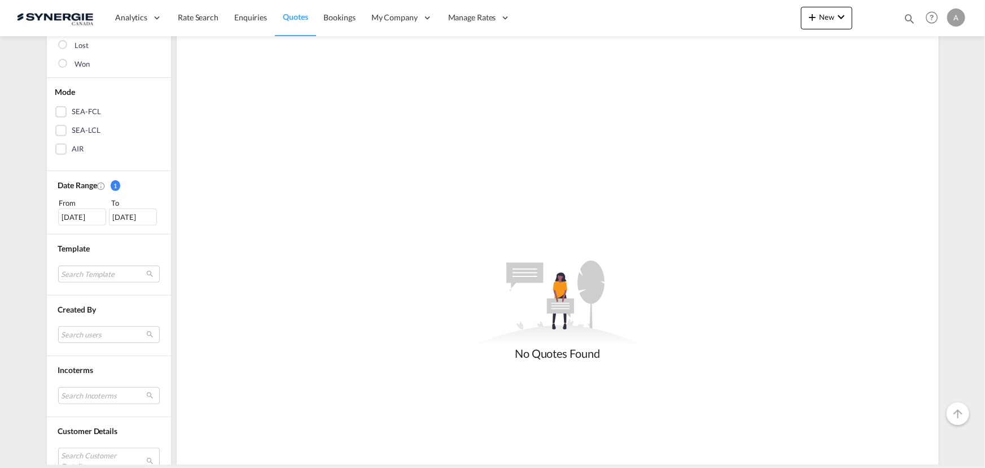
click at [70, 216] on div "[DATE]" at bounding box center [82, 216] width 48 height 17
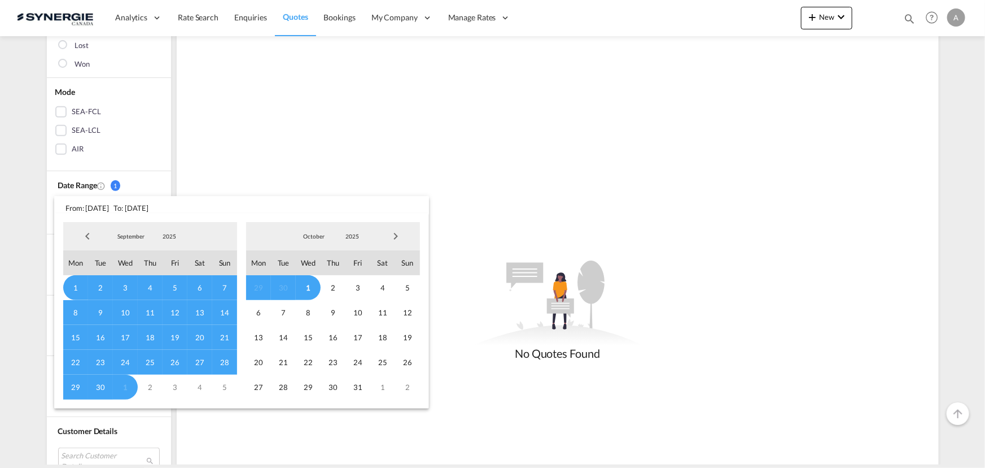
click at [184, 236] on span "2025" at bounding box center [169, 236] width 36 height 8
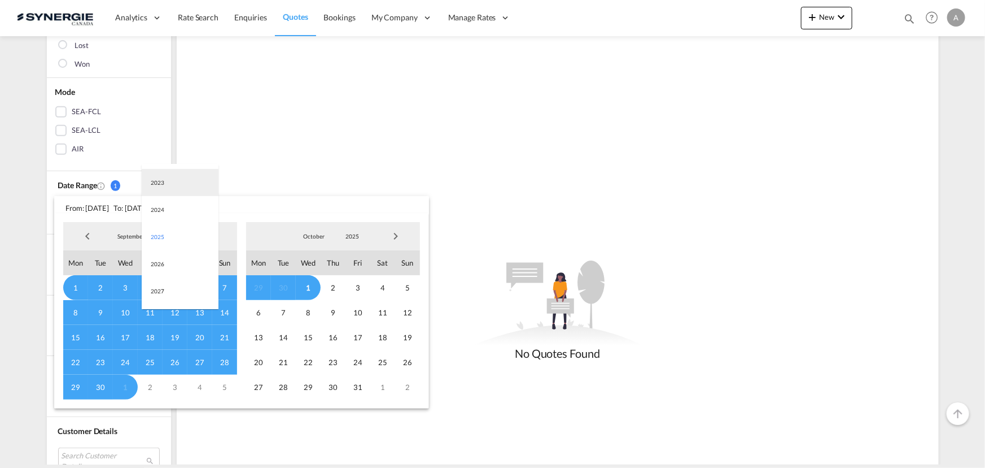
click at [158, 186] on md-option "2023" at bounding box center [180, 182] width 77 height 27
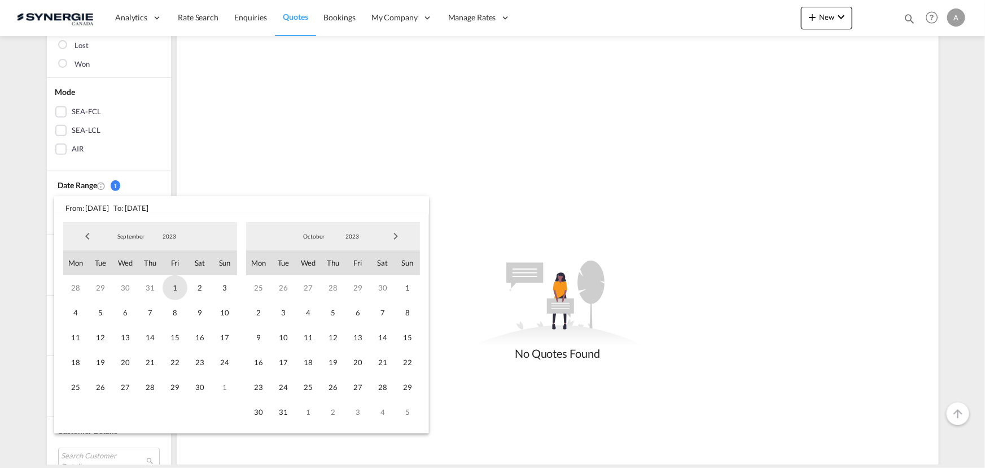
click at [177, 287] on span "1" at bounding box center [175, 287] width 25 height 25
click at [361, 233] on span "2023" at bounding box center [352, 236] width 36 height 8
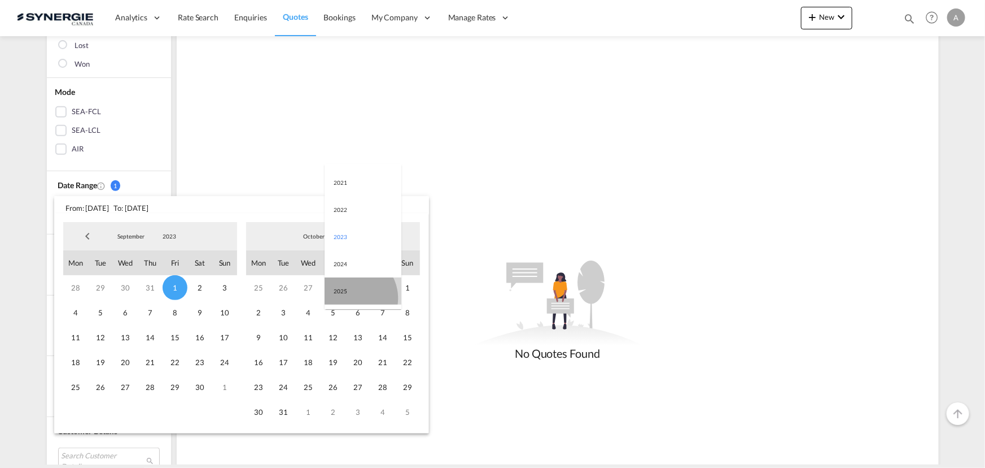
click at [351, 298] on md-option "2025" at bounding box center [363, 290] width 77 height 27
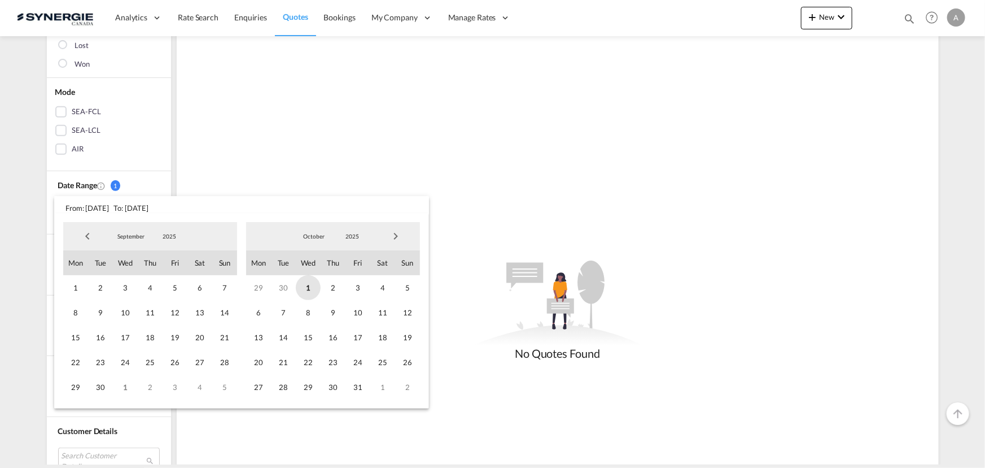
click at [311, 290] on span "1" at bounding box center [308, 287] width 25 height 25
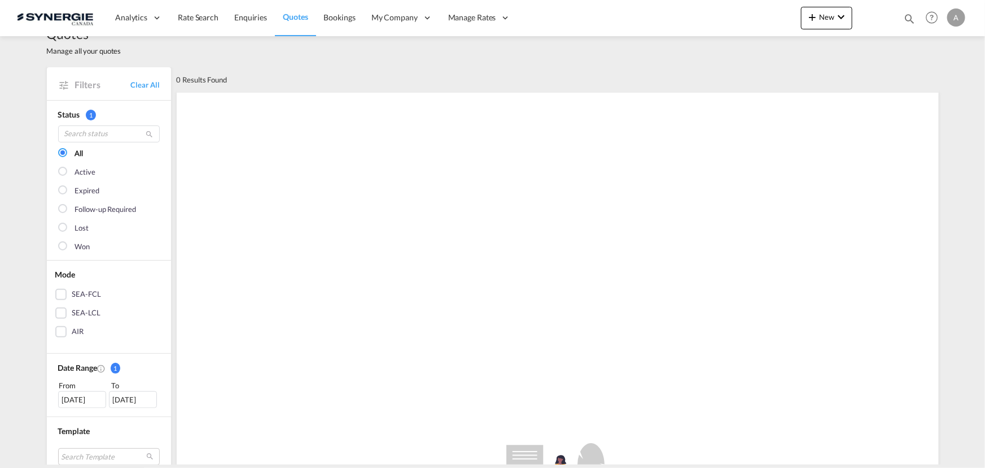
scroll to position [0, 0]
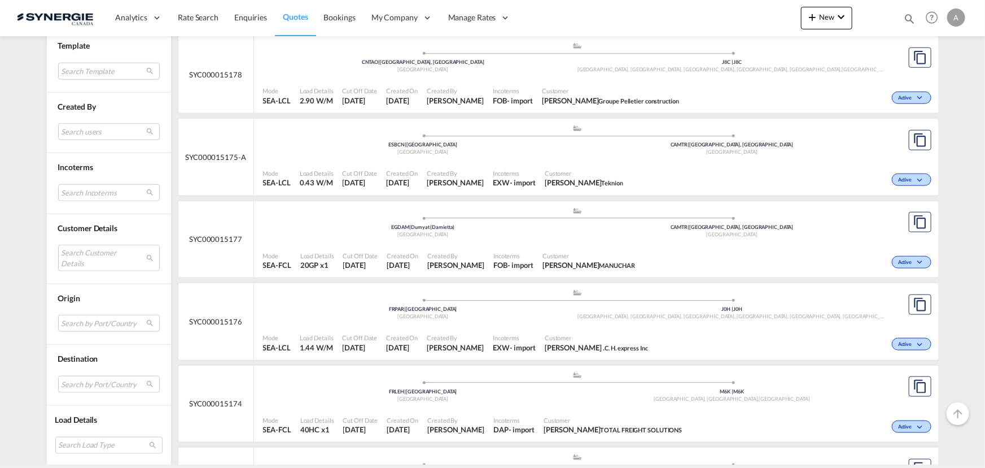
scroll to position [513, 0]
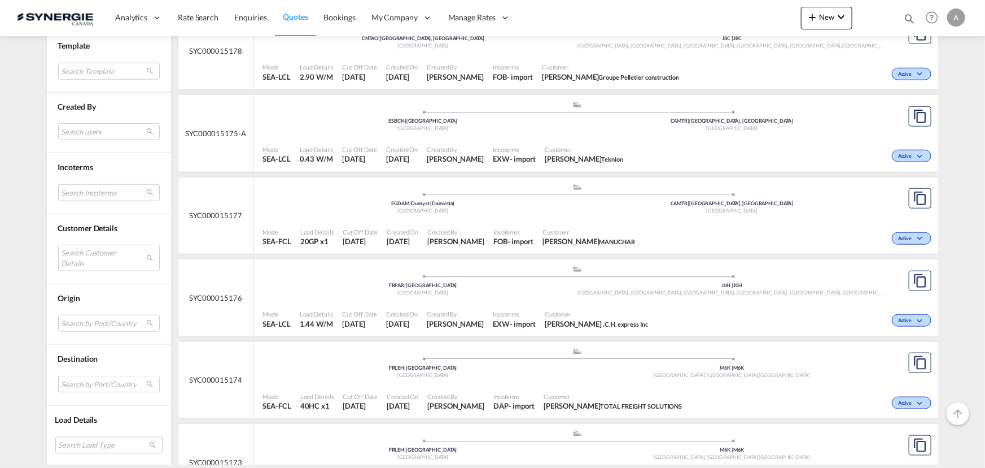
click at [76, 385] on md-select "Search by Port/Country JPNIC nichinan [GEOGRAPHIC_DATA] AEAMF mussafah [GEOGRAP…" at bounding box center [109, 383] width 102 height 17
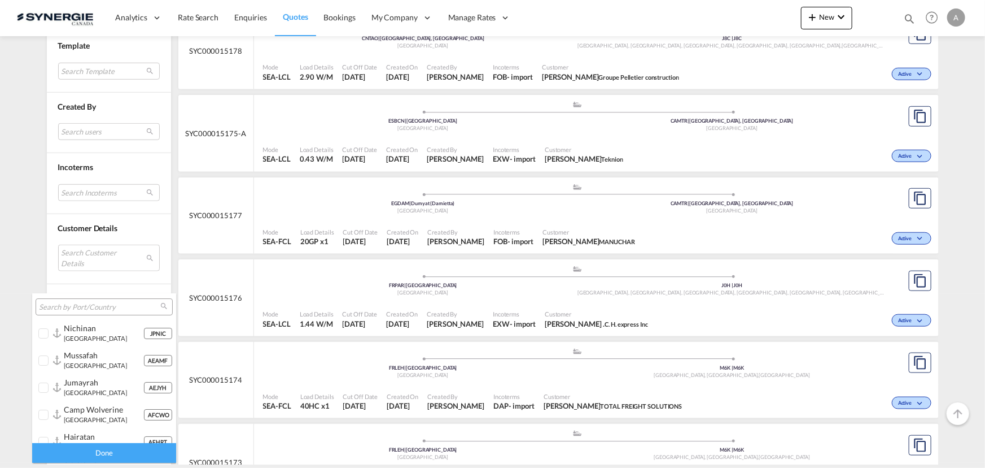
click at [84, 306] on input "search" at bounding box center [99, 307] width 121 height 10
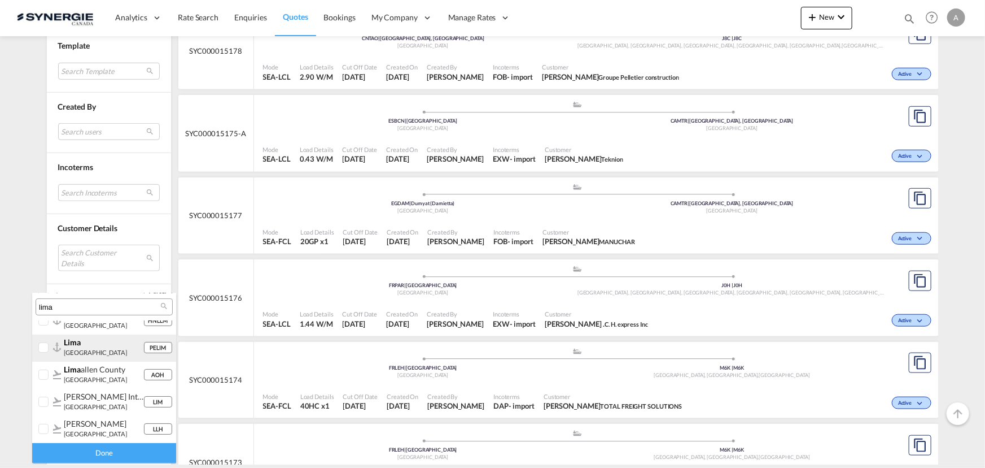
type input "lima"
click at [79, 347] on div "lima [GEOGRAPHIC_DATA]" at bounding box center [104, 346] width 80 height 19
click at [91, 453] on div "Done" at bounding box center [104, 453] width 144 height 20
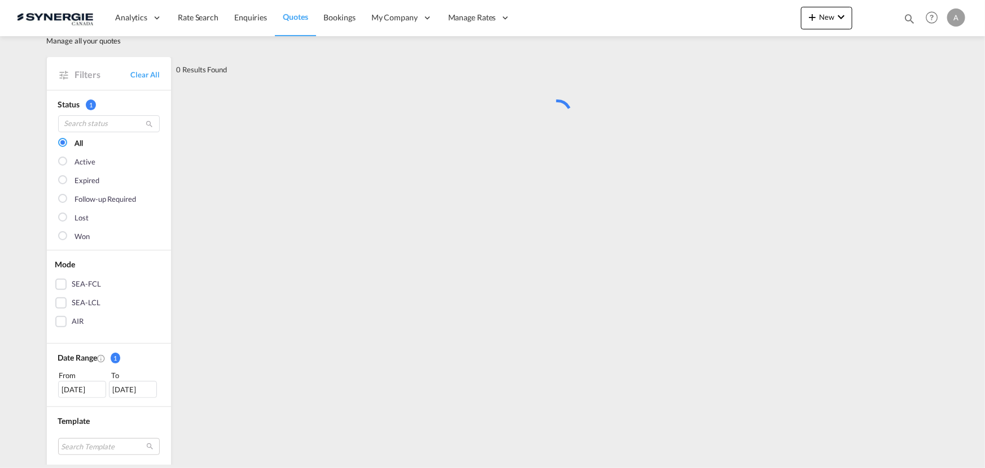
scroll to position [0, 0]
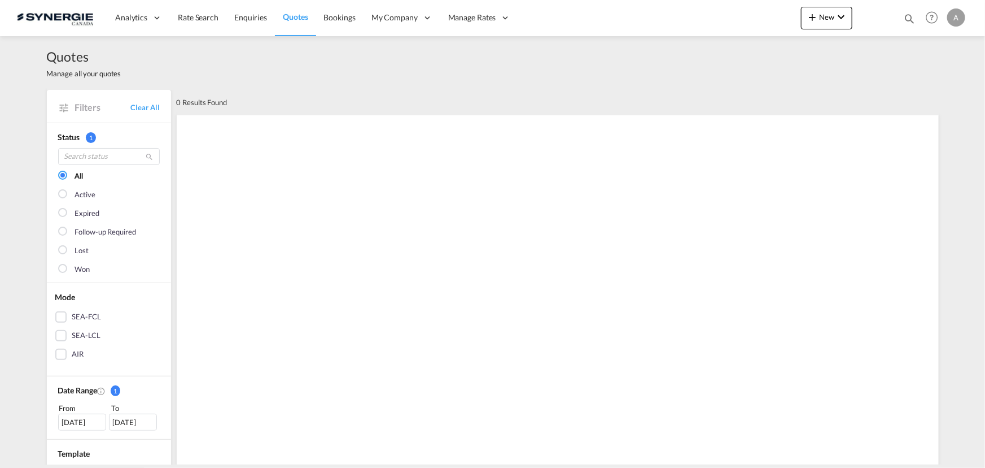
click at [70, 421] on div "[DATE]" at bounding box center [82, 421] width 48 height 17
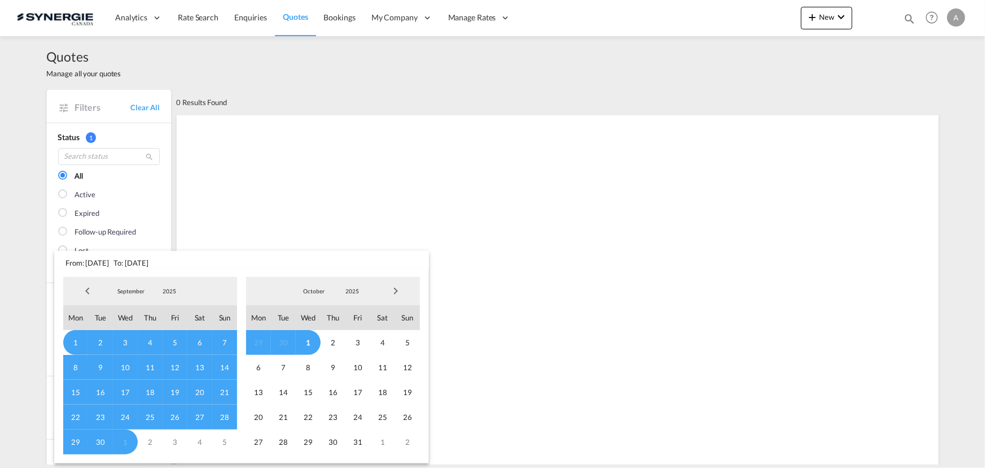
click at [160, 288] on span "2025" at bounding box center [169, 291] width 36 height 8
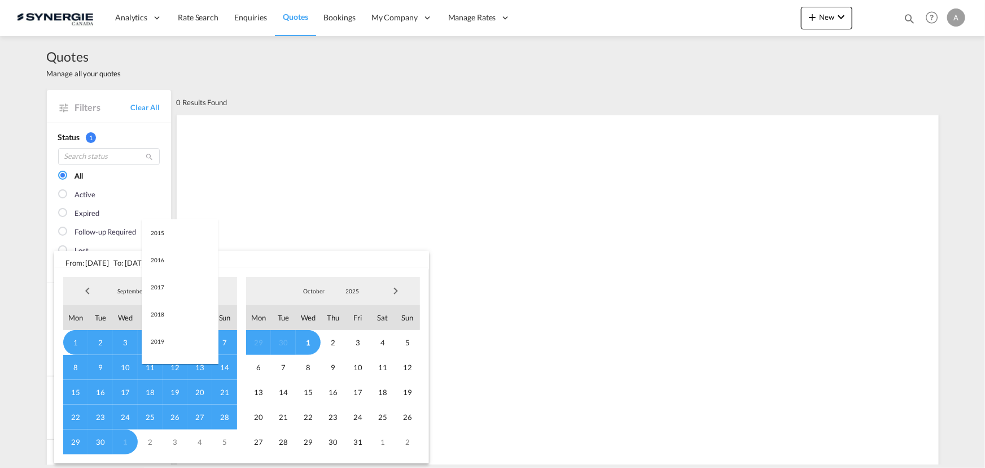
scroll to position [212, 0]
click at [166, 237] on md-option "2023" at bounding box center [180, 237] width 77 height 27
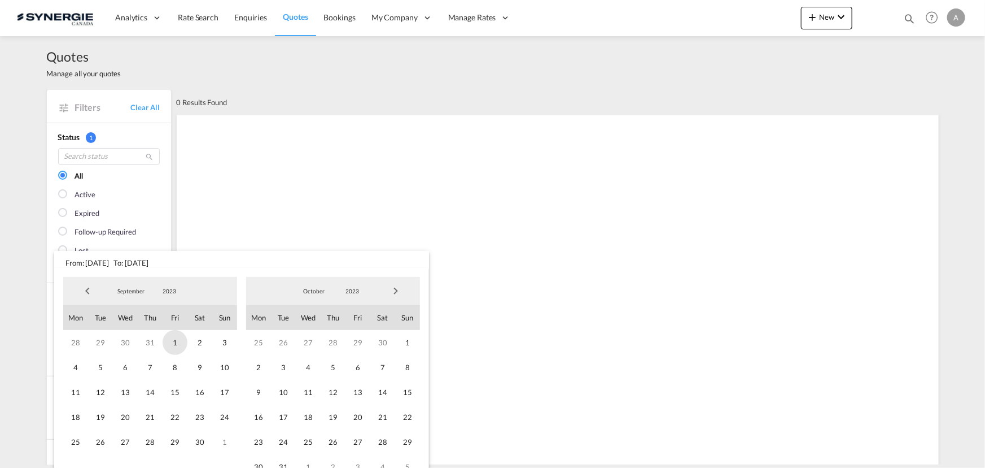
click at [168, 344] on span "1" at bounding box center [175, 342] width 25 height 25
click at [355, 289] on span "2023" at bounding box center [352, 291] width 36 height 8
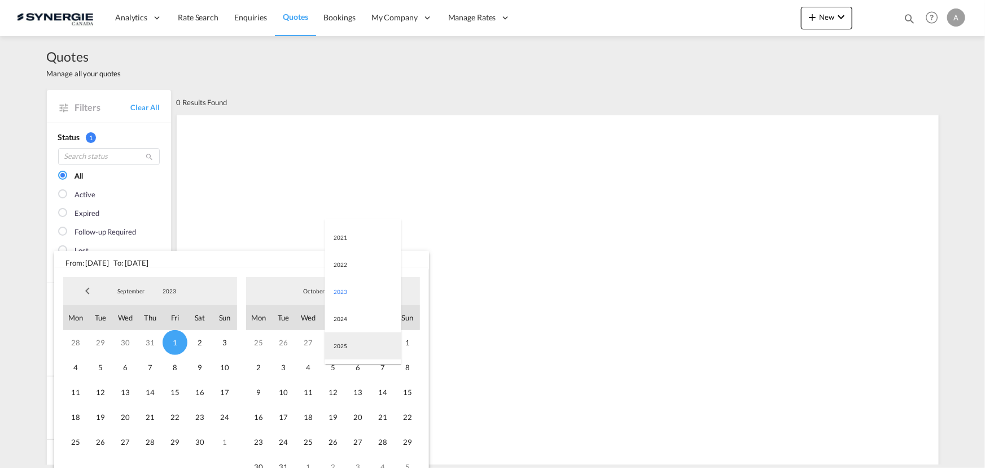
click at [356, 348] on md-option "2025" at bounding box center [363, 345] width 77 height 27
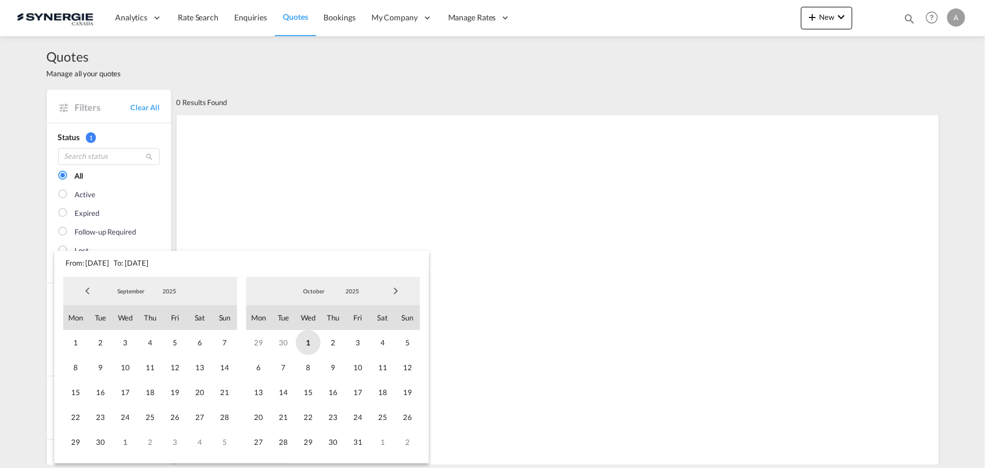
click at [311, 346] on span "1" at bounding box center [308, 342] width 25 height 25
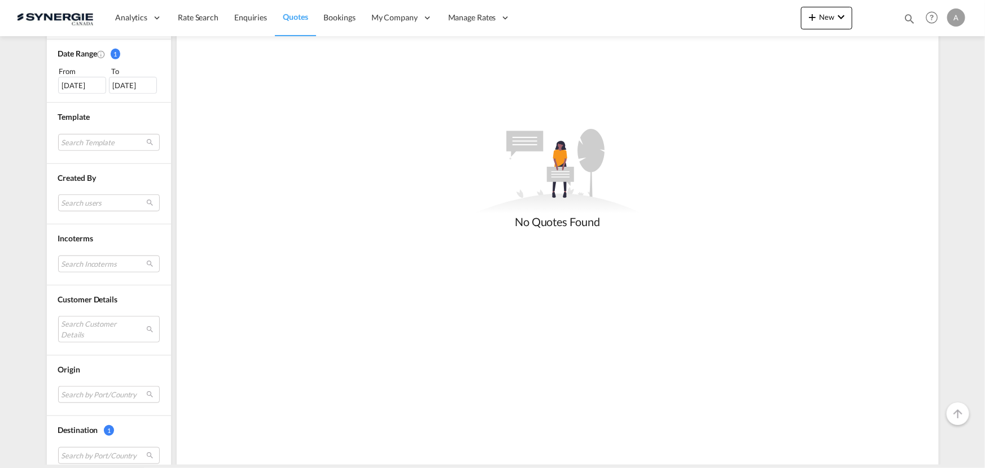
scroll to position [452, 0]
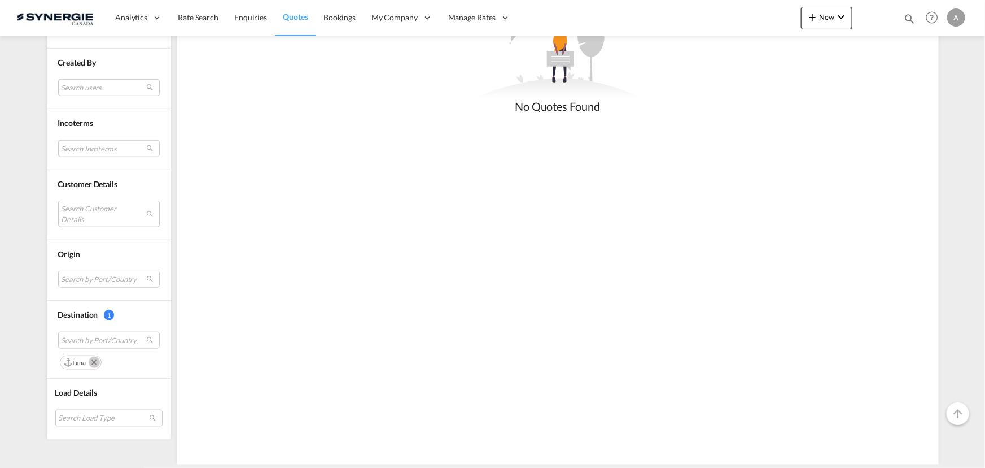
click at [91, 361] on md-icon "Remove" at bounding box center [94, 361] width 11 height 11
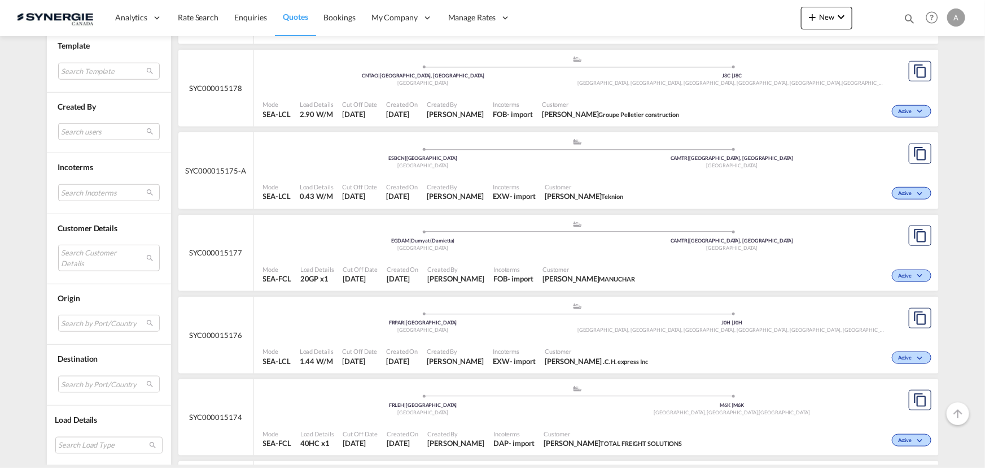
scroll to position [513, 0]
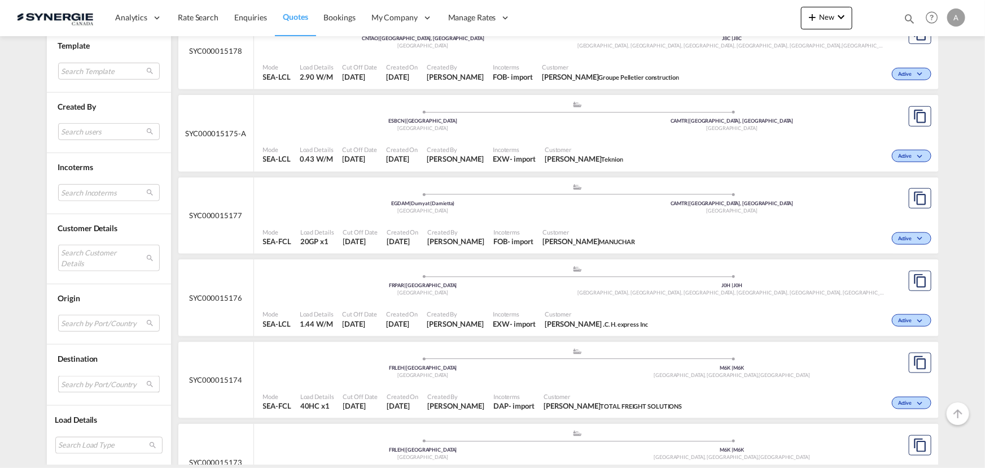
click at [72, 385] on md-select "Search by Port/Country" at bounding box center [109, 383] width 102 height 17
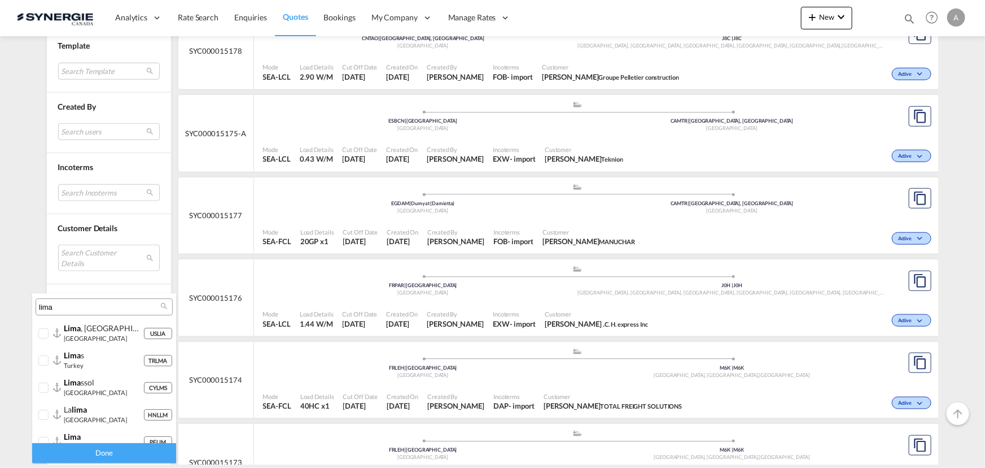
click at [85, 309] on input "lima" at bounding box center [99, 307] width 121 height 10
type input "arica"
click at [88, 357] on div "arica" at bounding box center [104, 355] width 80 height 10
click at [107, 449] on div "Done" at bounding box center [104, 453] width 144 height 20
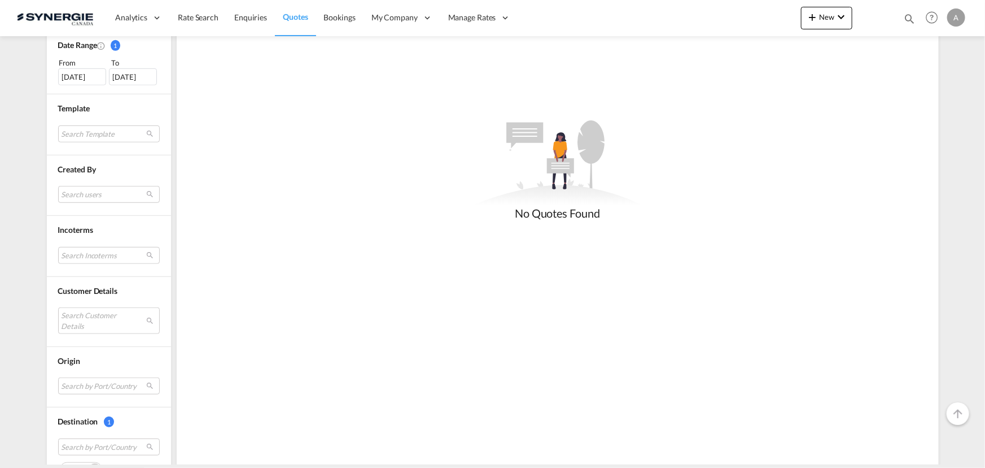
scroll to position [452, 0]
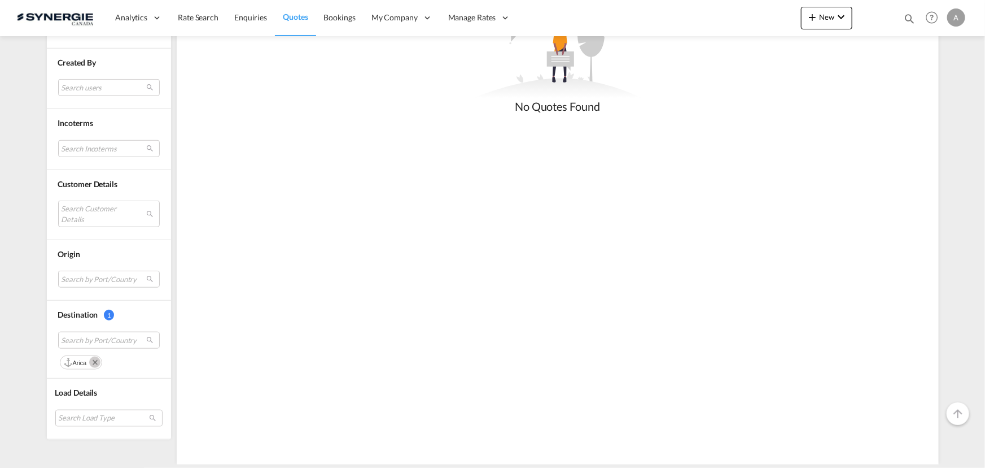
click at [92, 359] on md-icon "Remove" at bounding box center [94, 361] width 11 height 11
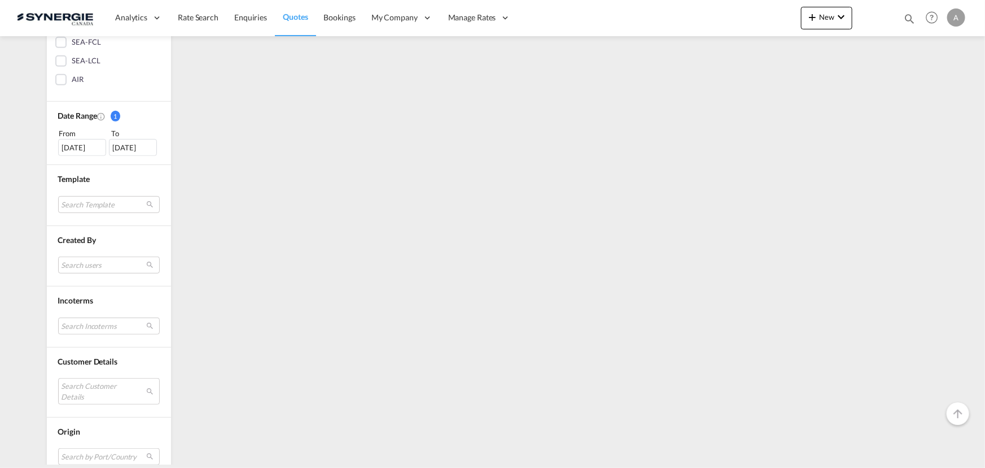
scroll to position [407, 0]
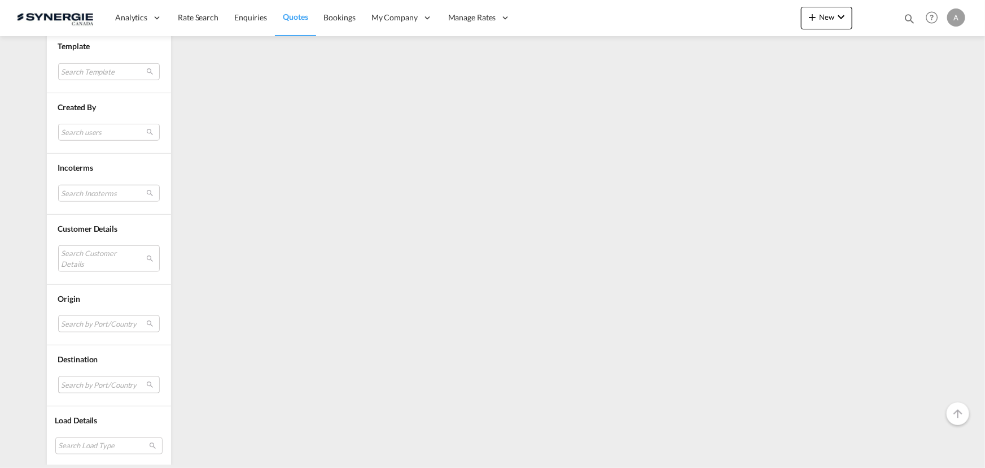
click at [83, 379] on md-select "Search by Port/Country" at bounding box center [109, 384] width 102 height 17
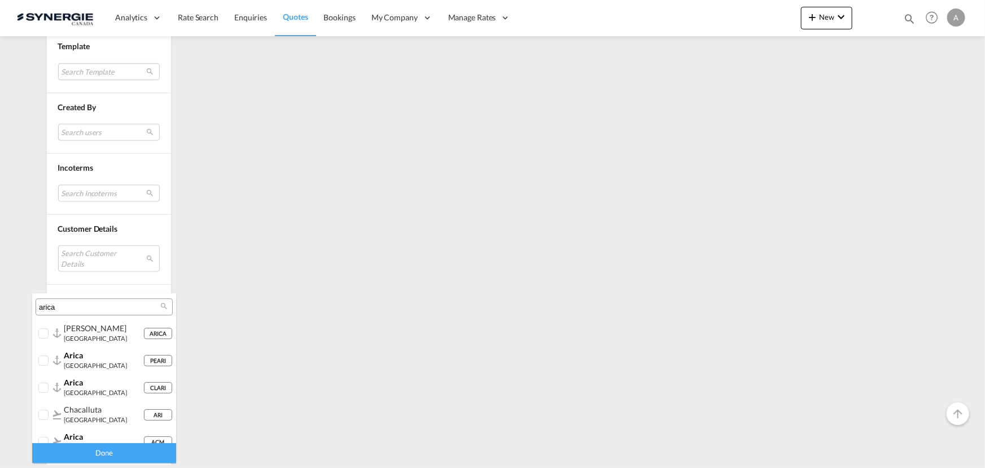
click at [80, 306] on input "arica" at bounding box center [99, 307] width 121 height 10
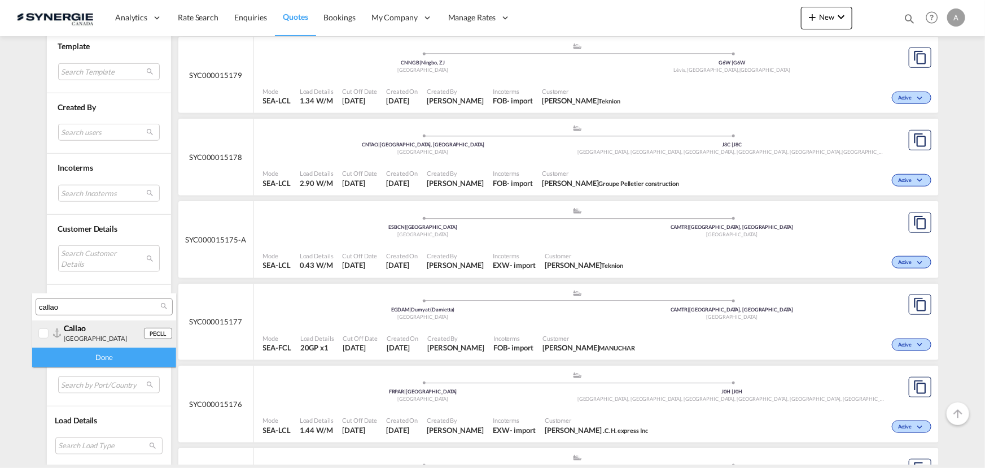
type input "callao"
click at [100, 329] on div "callao" at bounding box center [104, 328] width 80 height 10
drag, startPoint x: 100, startPoint y: 361, endPoint x: 124, endPoint y: 350, distance: 26.3
click at [101, 362] on div "Done" at bounding box center [104, 357] width 144 height 20
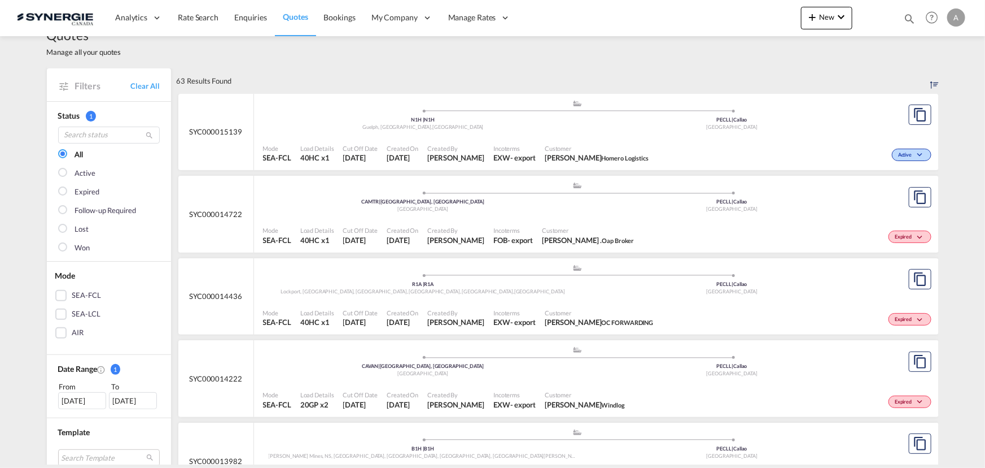
scroll to position [0, 0]
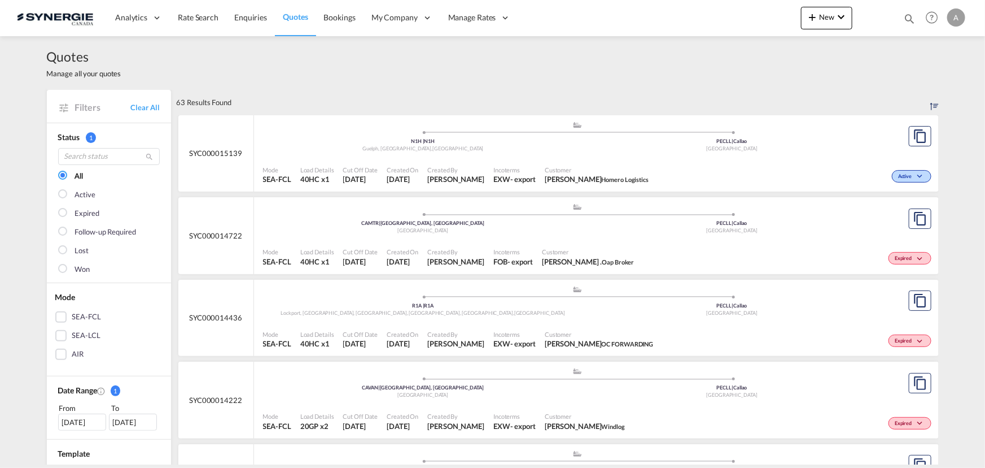
click at [497, 153] on div ".a{fill:#aaa8ad;} .a{fill:#aaa8ad;} N1H | N1H Guelph, ON , Canada PECLL | Calla…" at bounding box center [578, 138] width 630 height 34
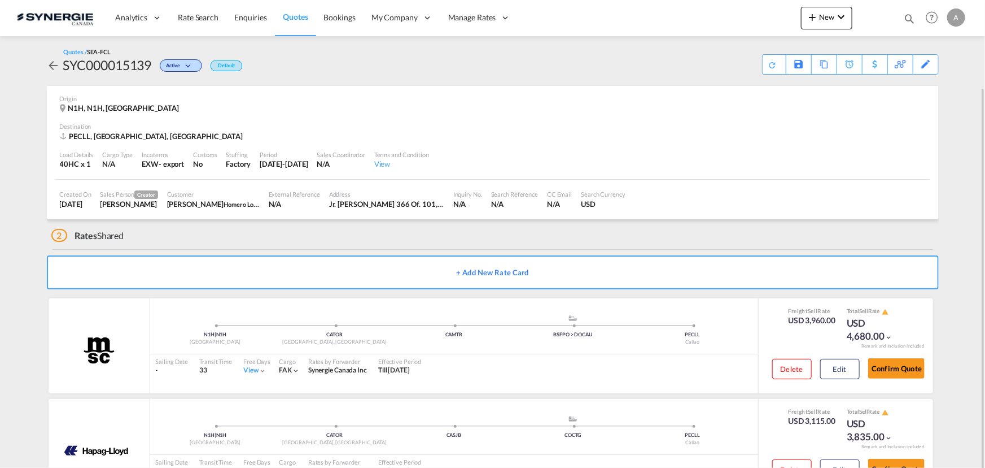
scroll to position [45, 0]
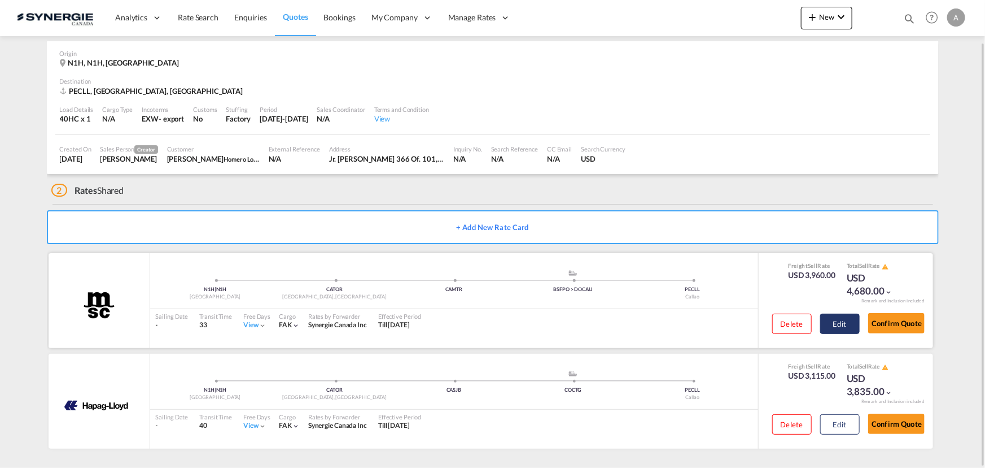
click at [838, 322] on button "Edit" at bounding box center [840, 323] width 40 height 20
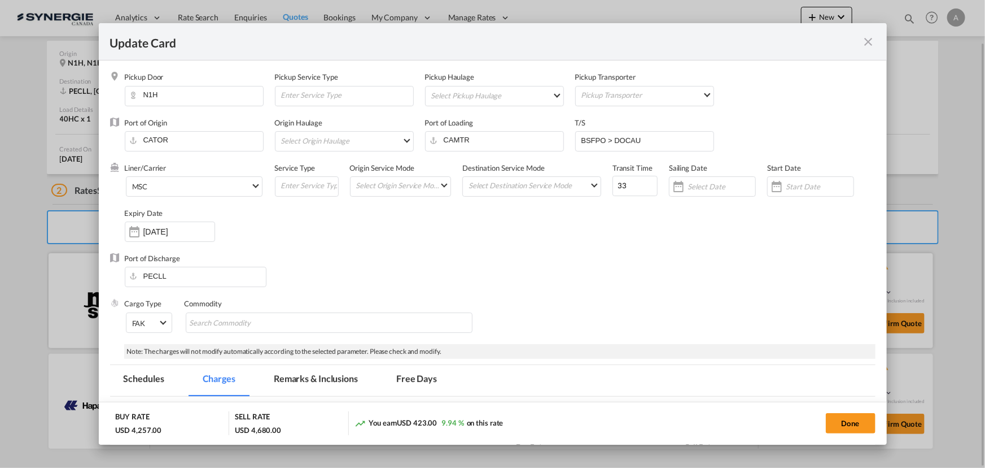
select select "per container"
select select "per B/L"
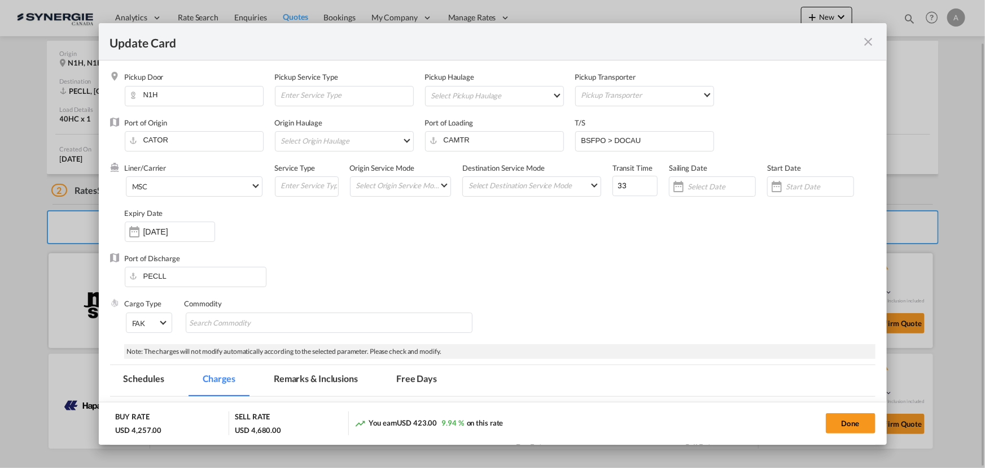
select select "per B/L"
select select "per shipment"
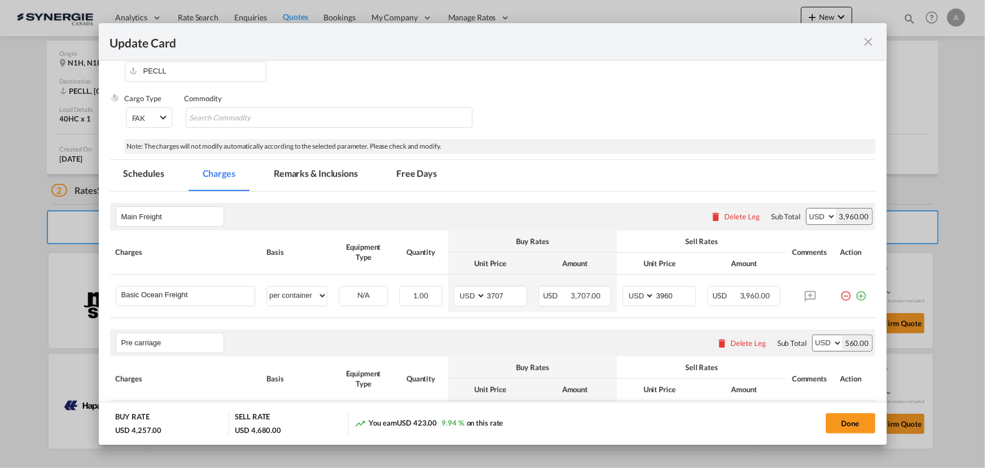
click at [870, 40] on md-icon "icon-close fg-AAA8AD m-0 pointer" at bounding box center [869, 42] width 14 height 14
